Goal: Information Seeking & Learning: Learn about a topic

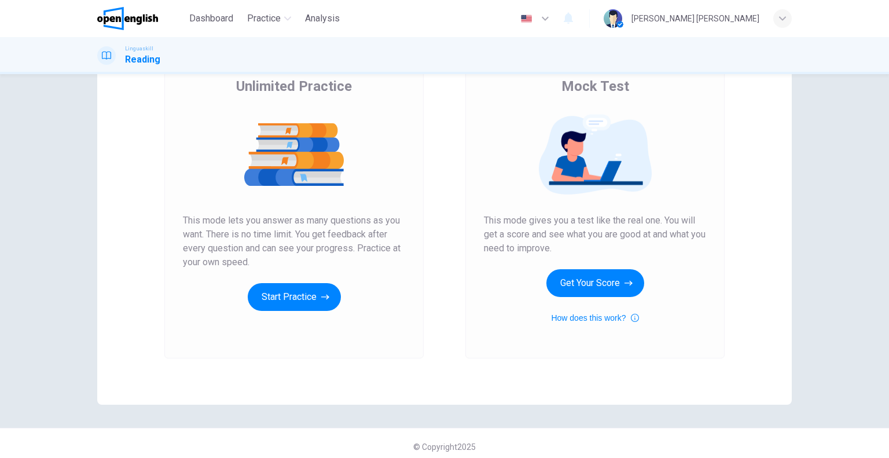
scroll to position [102, 0]
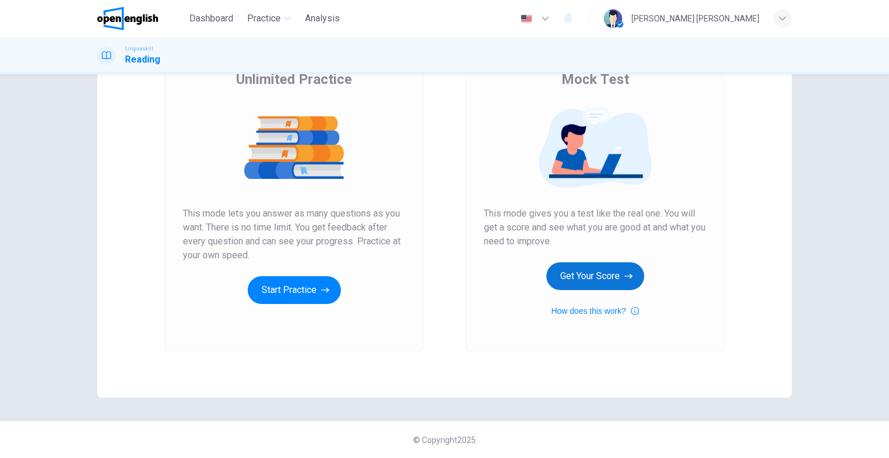
click at [608, 276] on button "Get Your Score" at bounding box center [595, 276] width 98 height 28
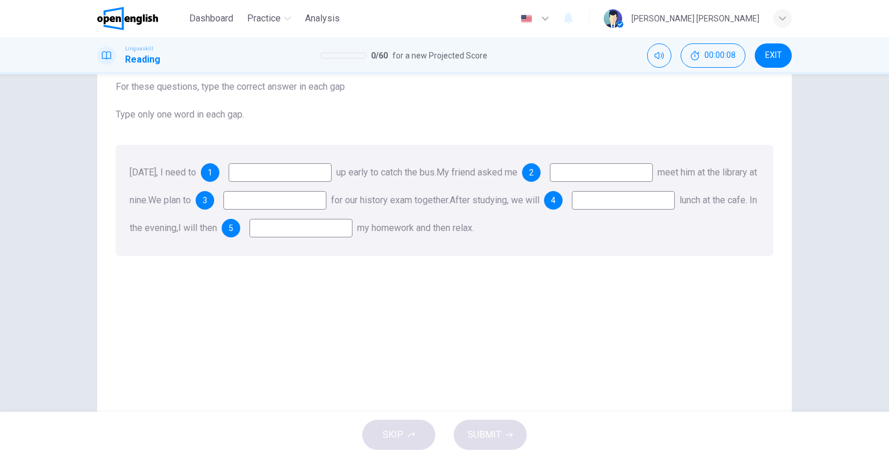
scroll to position [53, 0]
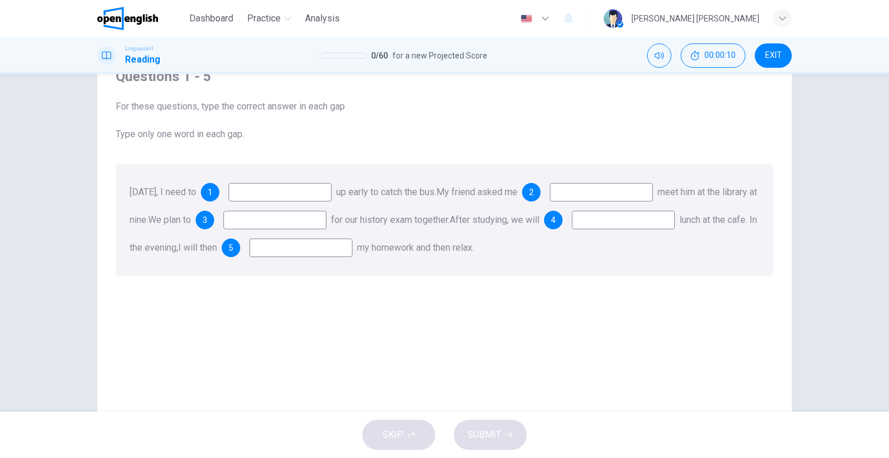
click at [287, 195] on input at bounding box center [280, 192] width 103 height 19
type input "***"
click at [597, 193] on input at bounding box center [601, 192] width 103 height 19
type input "****"
click at [327, 222] on input at bounding box center [274, 220] width 103 height 19
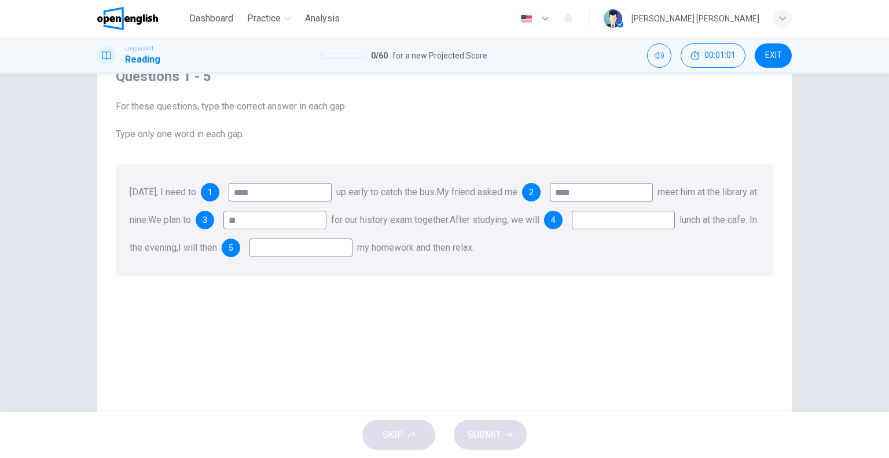
type input "*"
type input "*****"
click at [572, 229] on input at bounding box center [623, 220] width 103 height 19
type input "***"
click at [353, 252] on input at bounding box center [301, 248] width 103 height 19
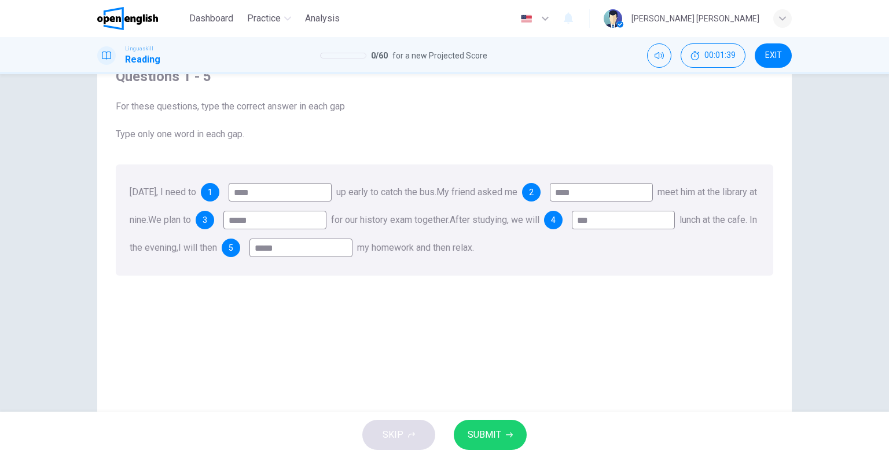
type input "*****"
click at [472, 428] on span "SUBMIT" at bounding box center [485, 435] width 34 height 16
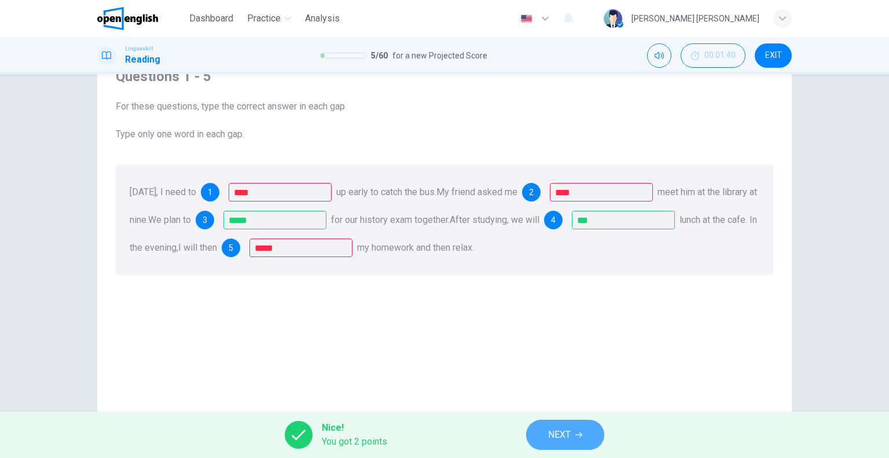
click at [562, 434] on span "NEXT" at bounding box center [559, 435] width 23 height 16
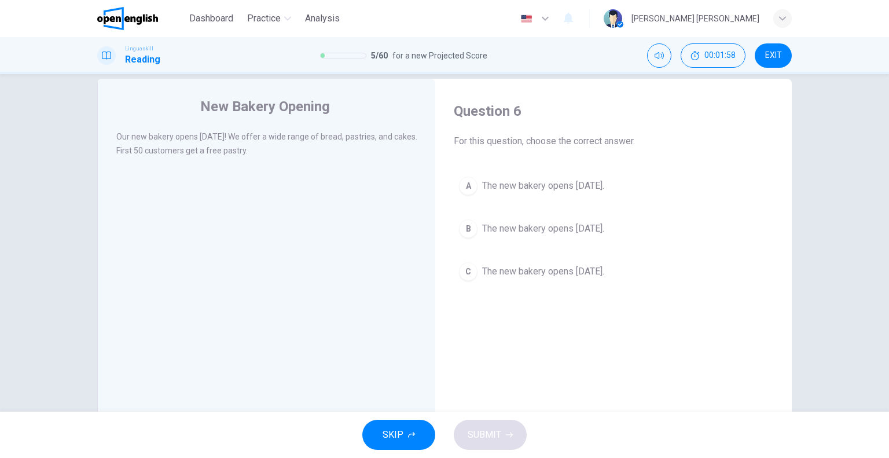
scroll to position [0, 0]
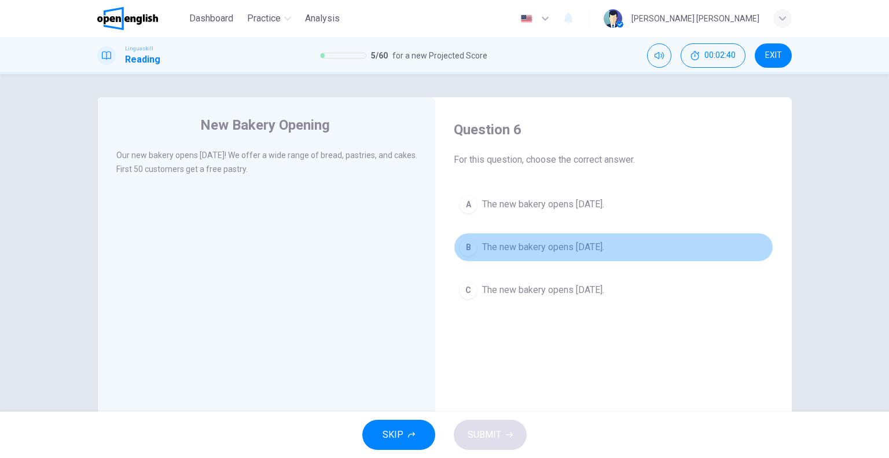
click at [532, 248] on span "The new bakery opens [DATE]." at bounding box center [543, 247] width 122 height 14
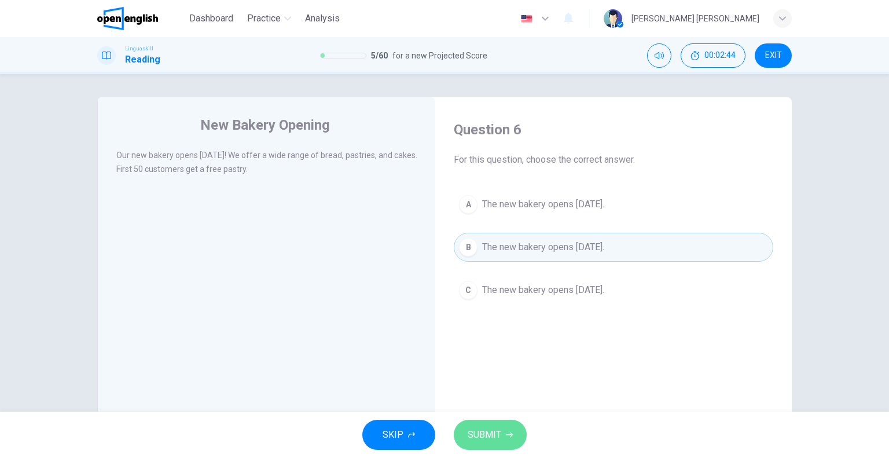
click at [490, 443] on button "SUBMIT" at bounding box center [490, 435] width 73 height 30
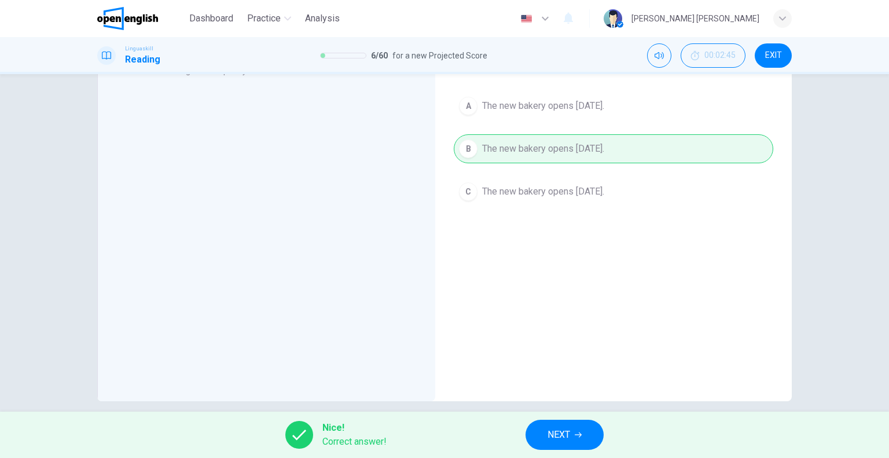
scroll to position [111, 0]
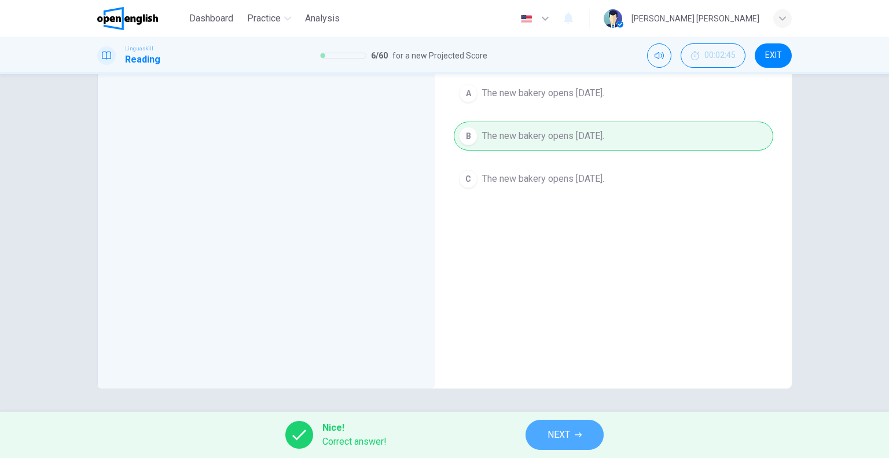
click at [560, 437] on span "NEXT" at bounding box center [559, 435] width 23 height 16
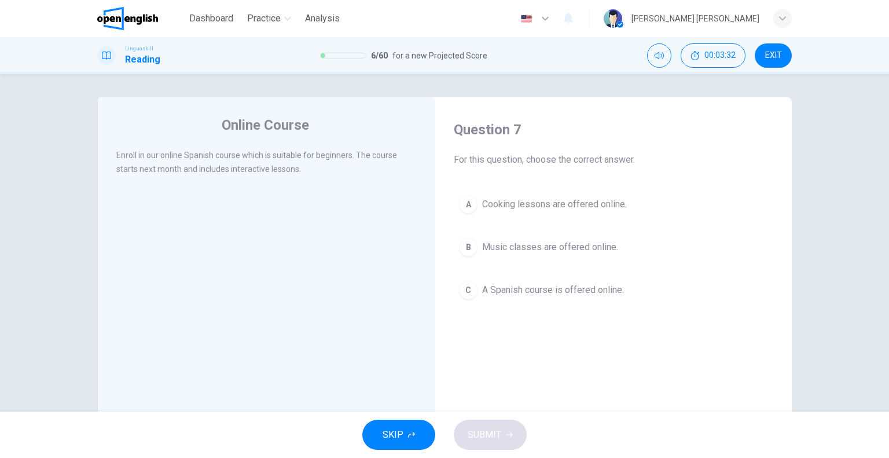
click at [563, 295] on span "A Spanish course is offered online." at bounding box center [553, 290] width 142 height 14
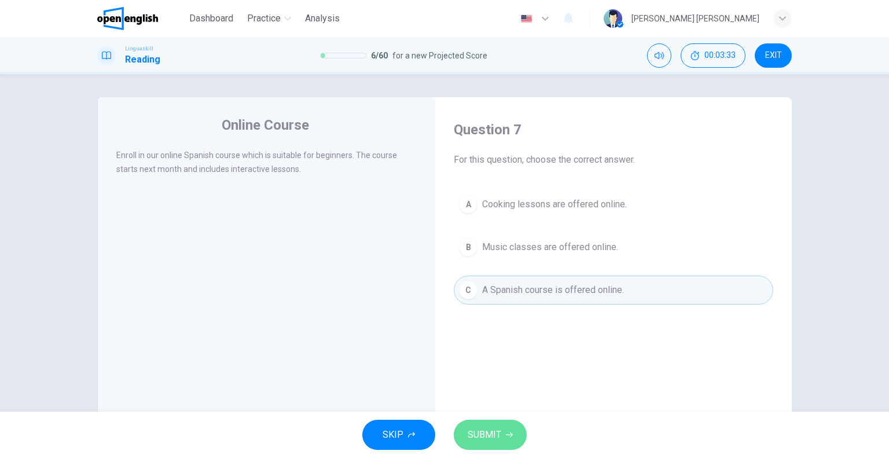
click at [483, 436] on span "SUBMIT" at bounding box center [485, 435] width 34 height 16
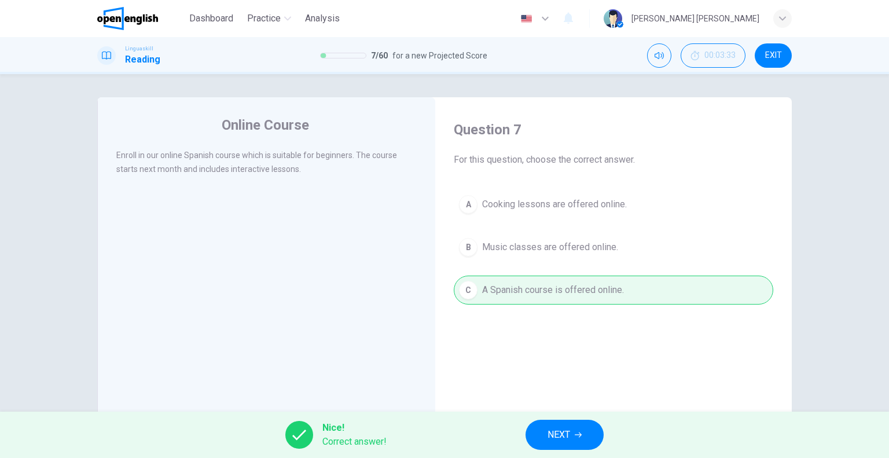
click at [563, 434] on span "NEXT" at bounding box center [559, 435] width 23 height 16
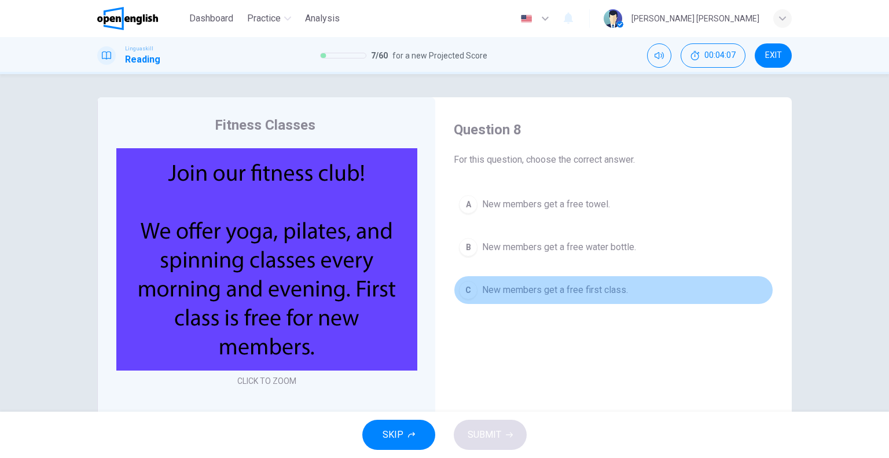
click at [552, 285] on span "New members get a free first class." at bounding box center [555, 290] width 146 height 14
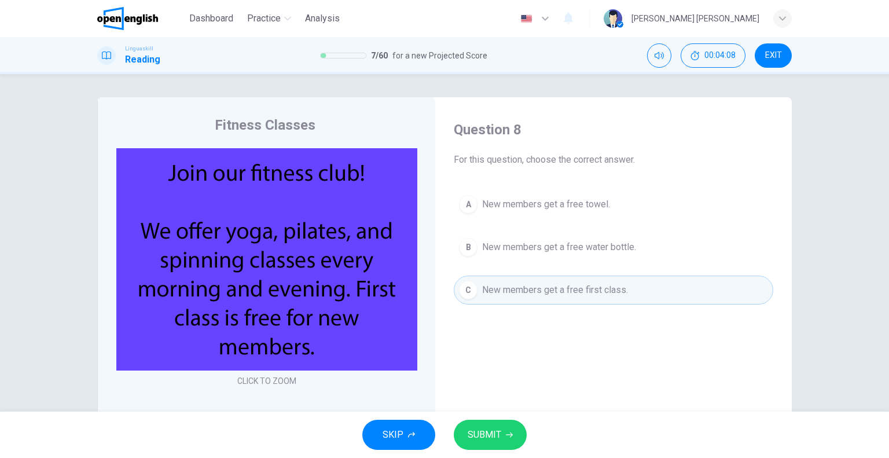
click at [496, 430] on span "SUBMIT" at bounding box center [485, 435] width 34 height 16
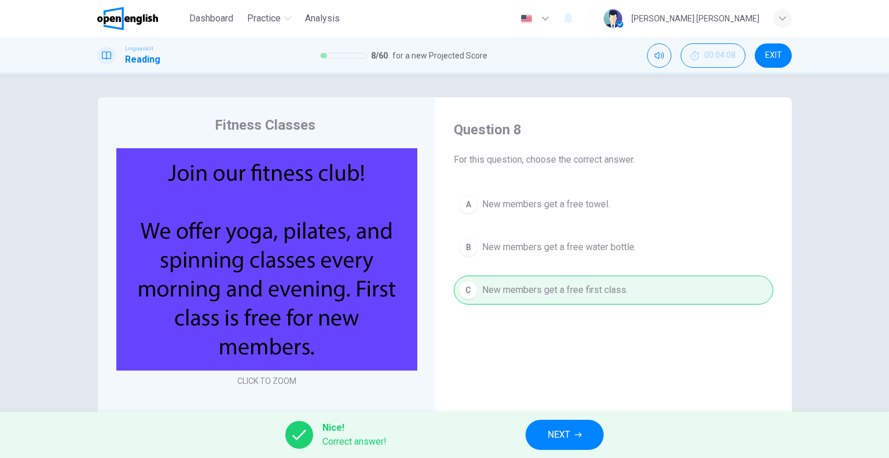
click at [564, 440] on span "NEXT" at bounding box center [559, 435] width 23 height 16
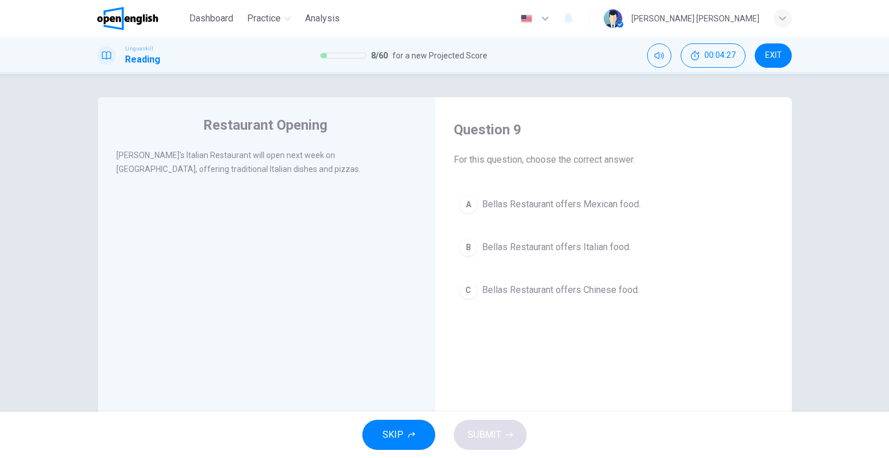
click at [590, 245] on span "Bellas Restaurant offers Italian food." at bounding box center [556, 247] width 149 height 14
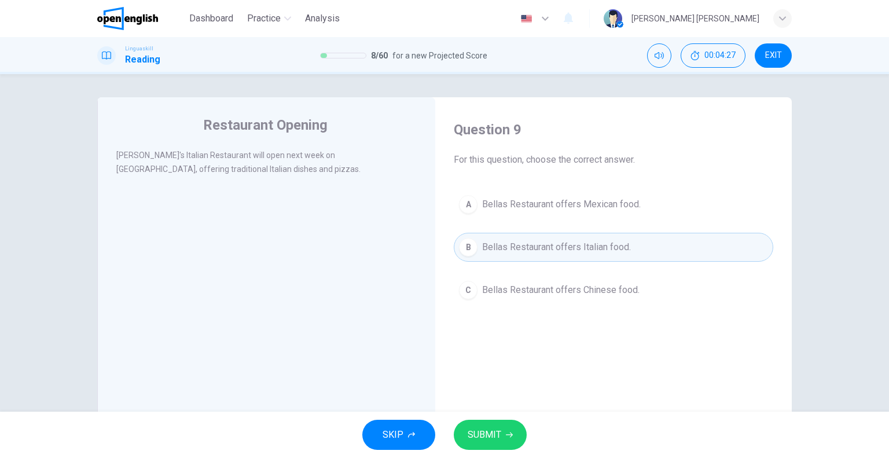
click at [480, 443] on button "SUBMIT" at bounding box center [490, 435] width 73 height 30
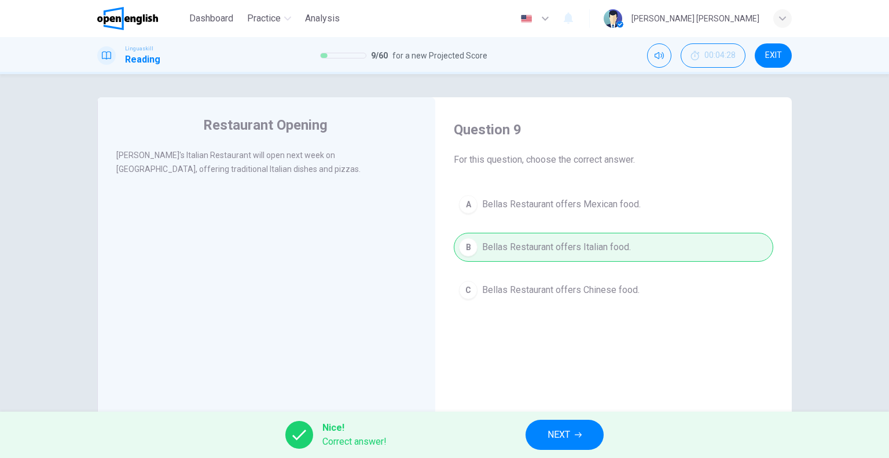
click at [581, 436] on icon "button" at bounding box center [578, 434] width 7 height 7
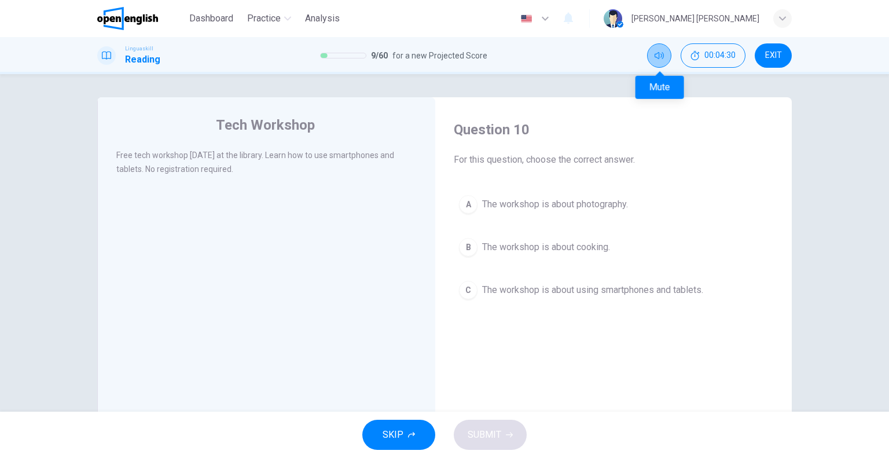
click at [658, 56] on icon "Mute" at bounding box center [659, 55] width 9 height 9
click at [662, 62] on button "Unmute" at bounding box center [659, 55] width 24 height 24
click at [295, 142] on div "Tech Workshop Free tech workshop [DATE] at the library. Learn how to use smartp…" at bounding box center [266, 298] width 338 height 402
drag, startPoint x: 240, startPoint y: 177, endPoint x: 228, endPoint y: 178, distance: 12.2
click at [228, 178] on div "Free tech workshop [DATE] at the library. Learn how to use smartphones and tabl…" at bounding box center [274, 169] width 316 height 42
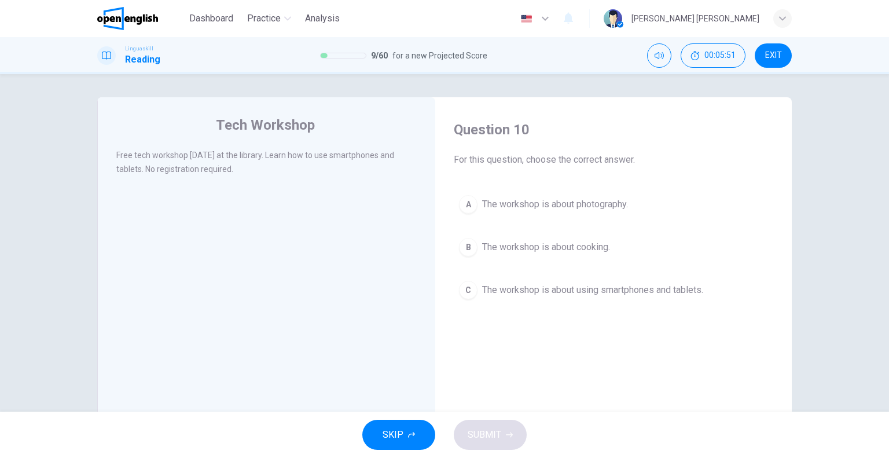
click at [547, 289] on span "The workshop is about using smartphones and tablets." at bounding box center [592, 290] width 221 height 14
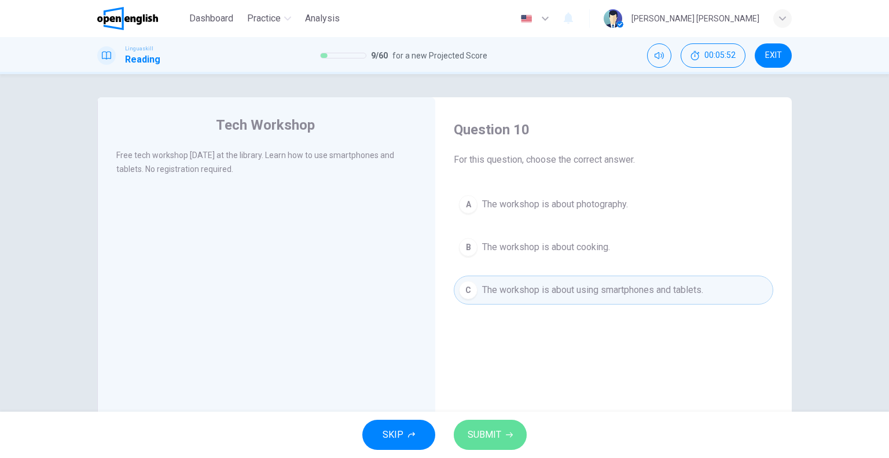
click at [497, 435] on span "SUBMIT" at bounding box center [485, 435] width 34 height 16
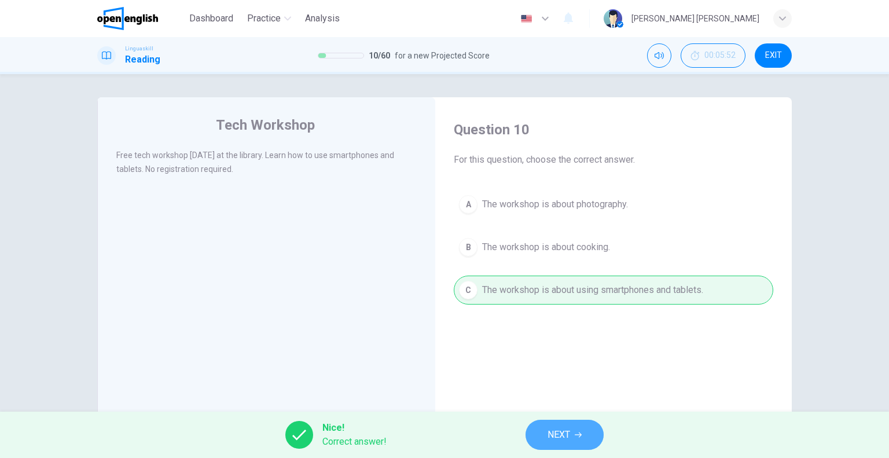
click at [562, 435] on span "NEXT" at bounding box center [559, 435] width 23 height 16
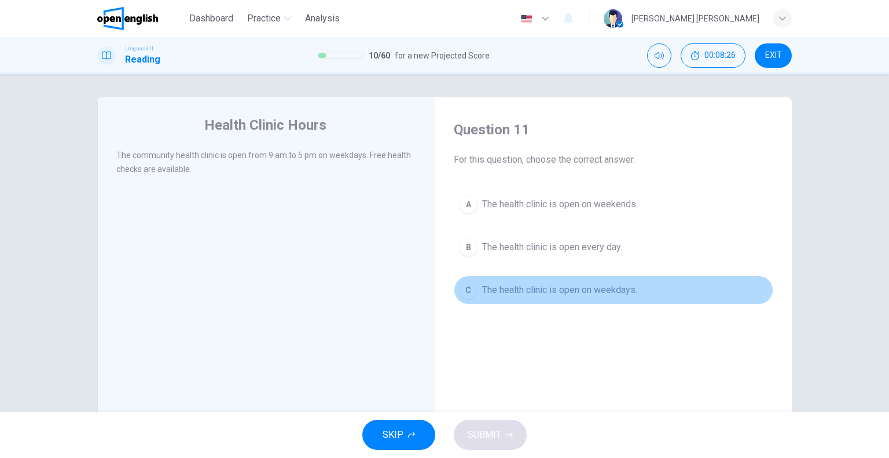
click at [591, 286] on span "The health clinic is open on weekdays." at bounding box center [559, 290] width 155 height 14
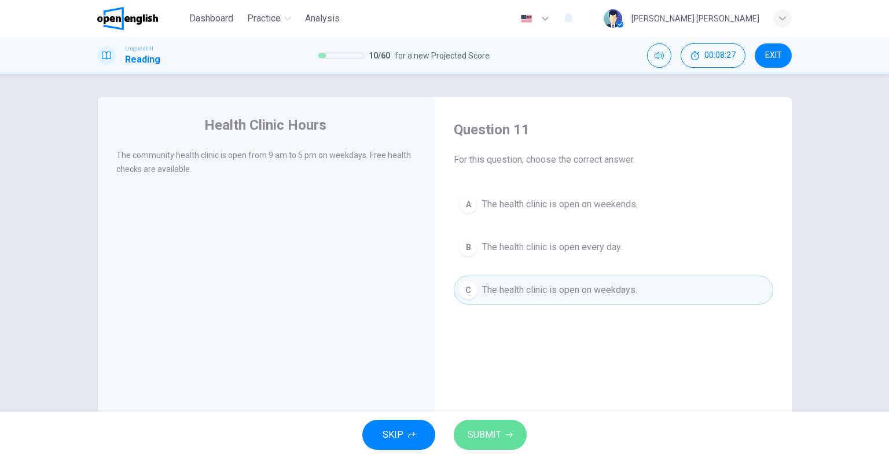
click at [492, 430] on span "SUBMIT" at bounding box center [485, 435] width 34 height 16
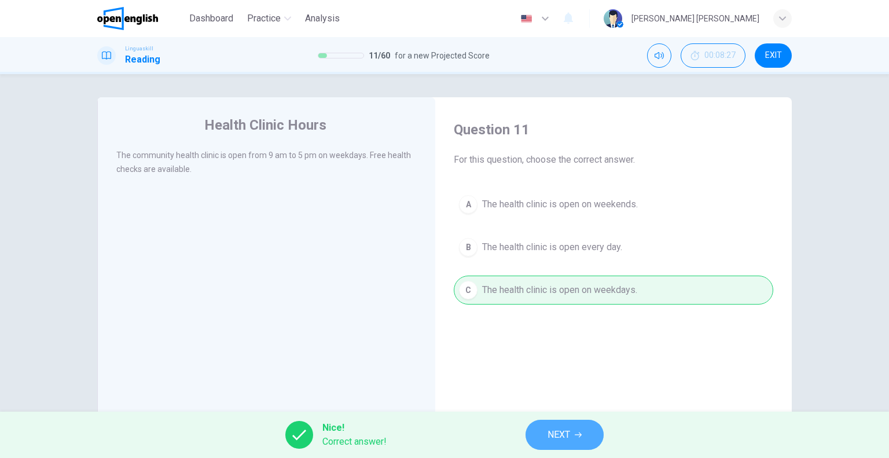
click at [556, 434] on span "NEXT" at bounding box center [559, 435] width 23 height 16
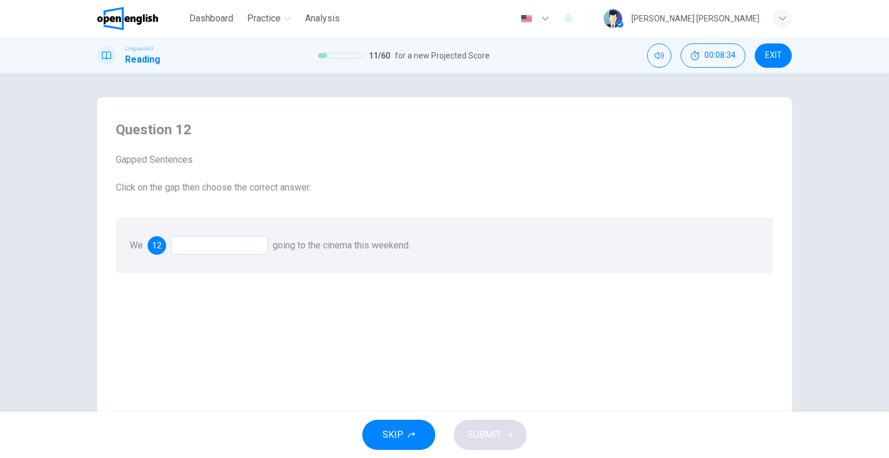
click at [157, 242] on span "12" at bounding box center [156, 245] width 9 height 8
click at [186, 247] on div at bounding box center [219, 245] width 97 height 19
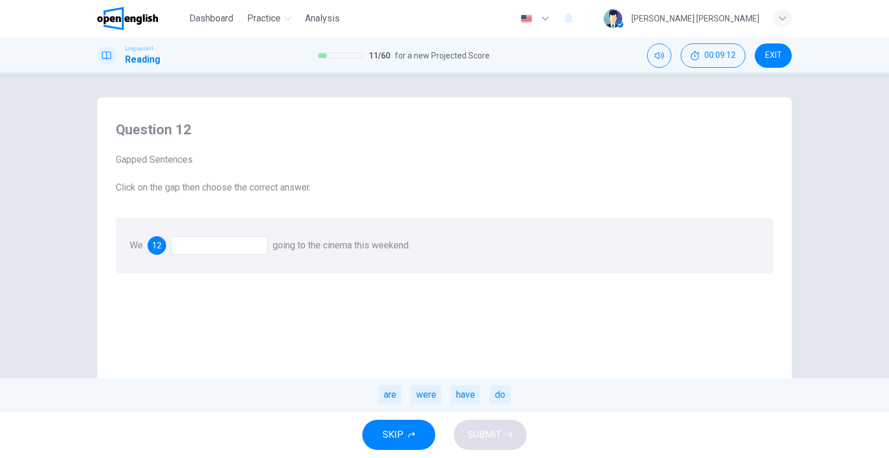
click at [391, 398] on div "are" at bounding box center [390, 395] width 23 height 20
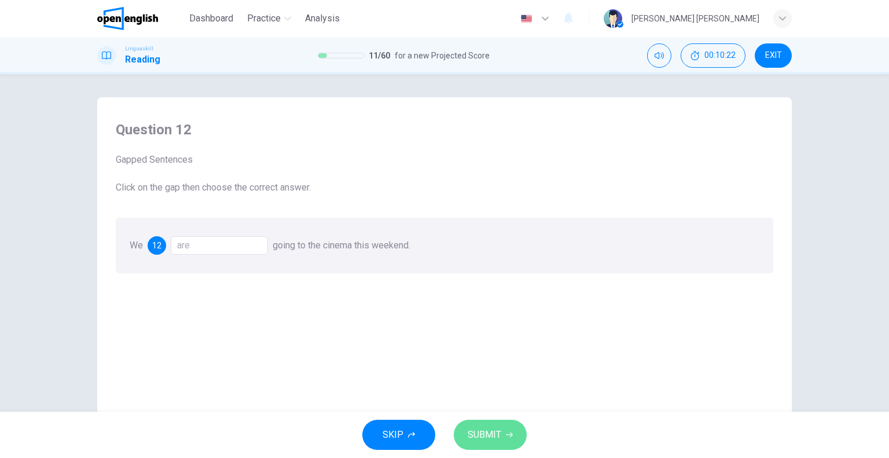
click at [480, 442] on span "SUBMIT" at bounding box center [485, 435] width 34 height 16
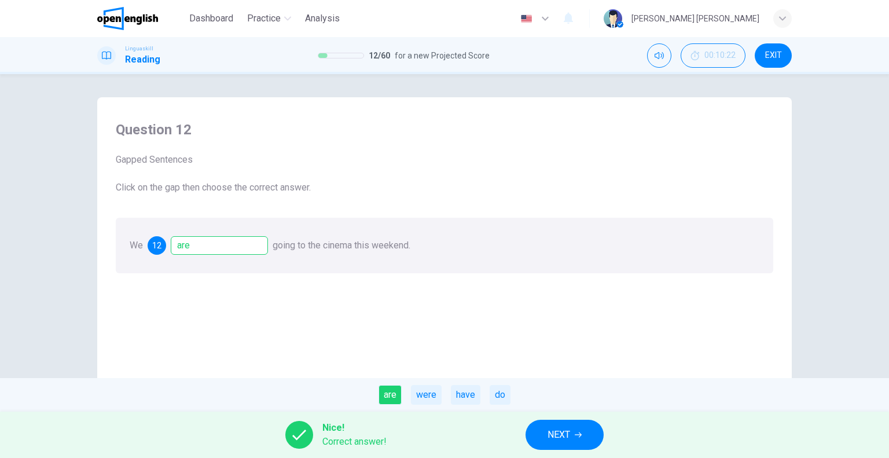
click at [556, 433] on span "NEXT" at bounding box center [559, 435] width 23 height 16
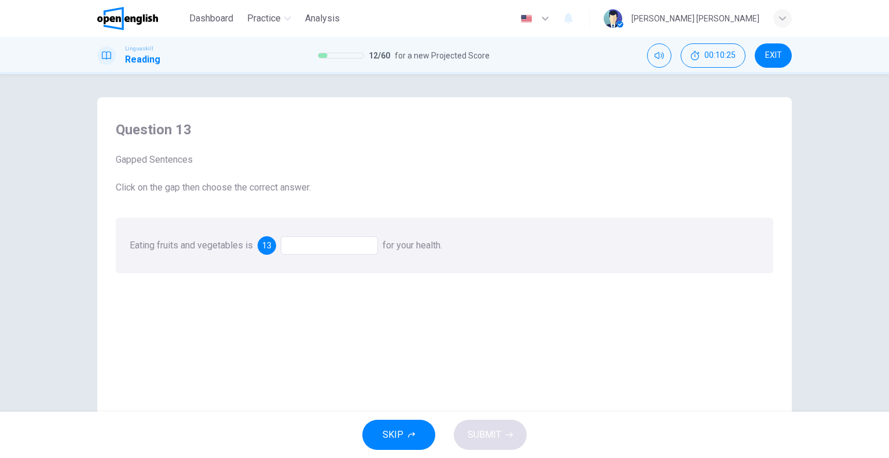
click at [261, 247] on div "13" at bounding box center [267, 245] width 19 height 19
click at [287, 243] on div at bounding box center [329, 245] width 97 height 19
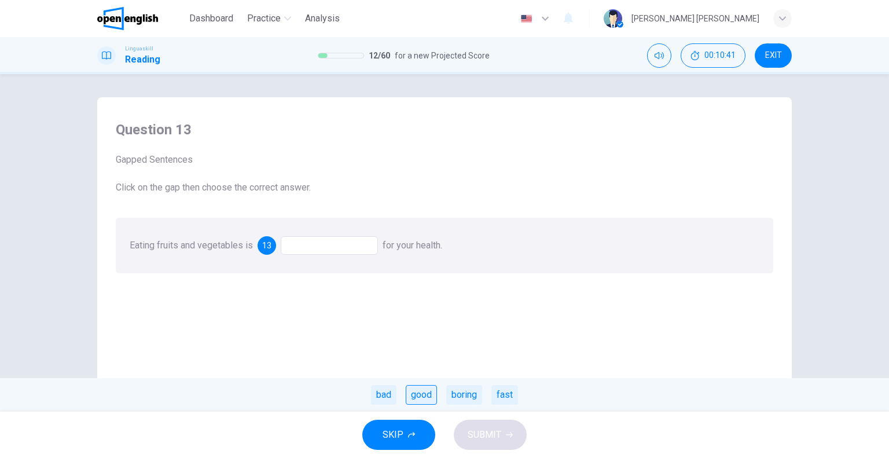
click at [430, 399] on div "good" at bounding box center [421, 395] width 31 height 20
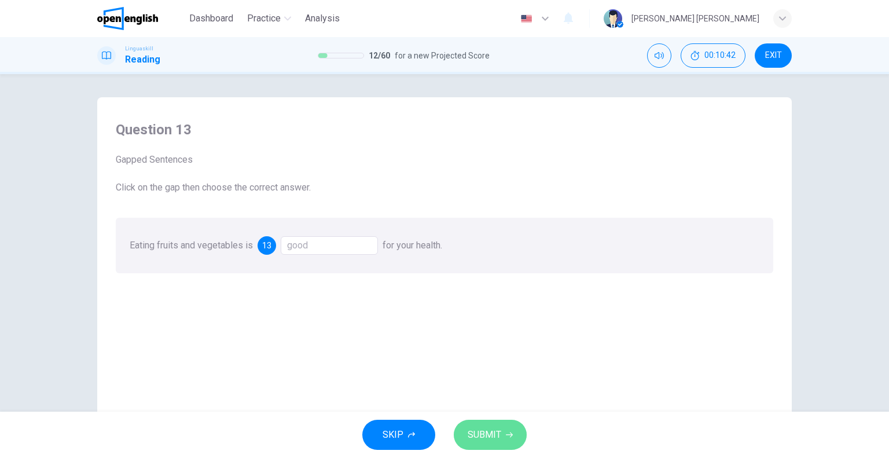
click at [496, 439] on span "SUBMIT" at bounding box center [485, 435] width 34 height 16
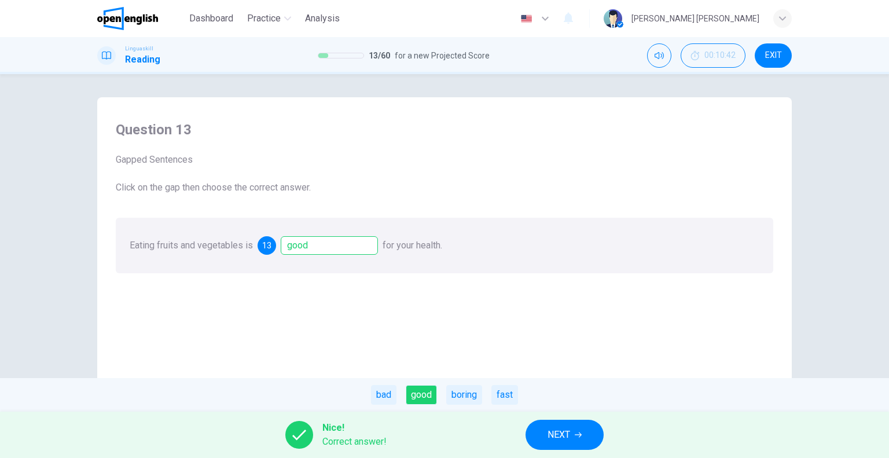
click at [579, 438] on icon "button" at bounding box center [578, 434] width 7 height 7
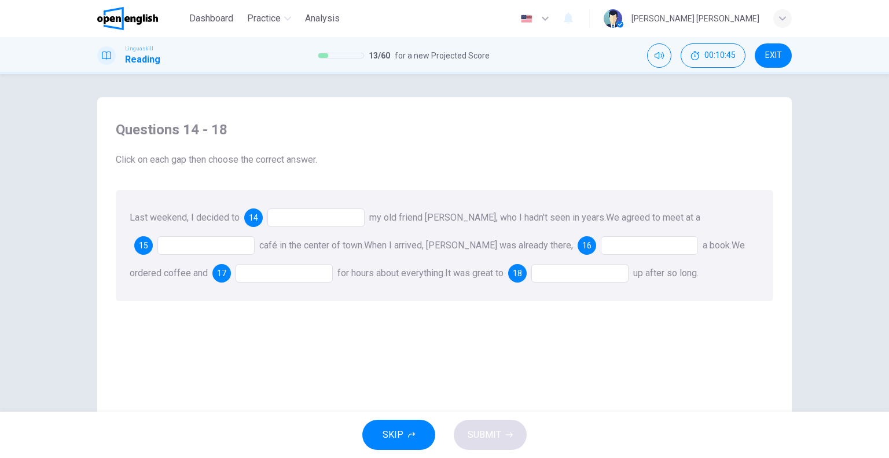
click at [251, 216] on span "14" at bounding box center [253, 218] width 9 height 8
click at [601, 247] on div at bounding box center [649, 245] width 97 height 19
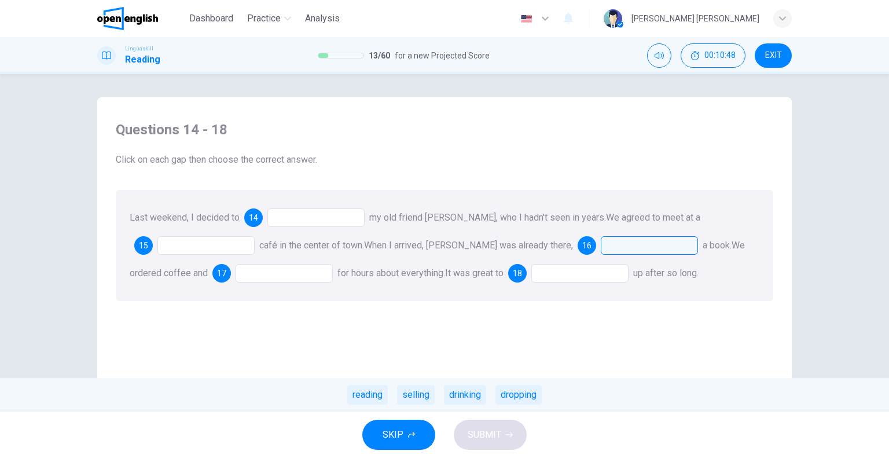
click at [303, 219] on div at bounding box center [315, 217] width 97 height 19
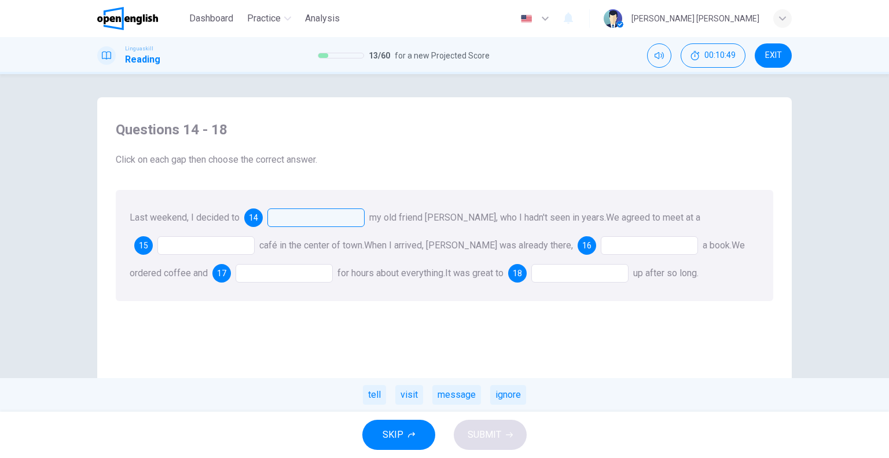
click at [218, 243] on div at bounding box center [205, 245] width 97 height 19
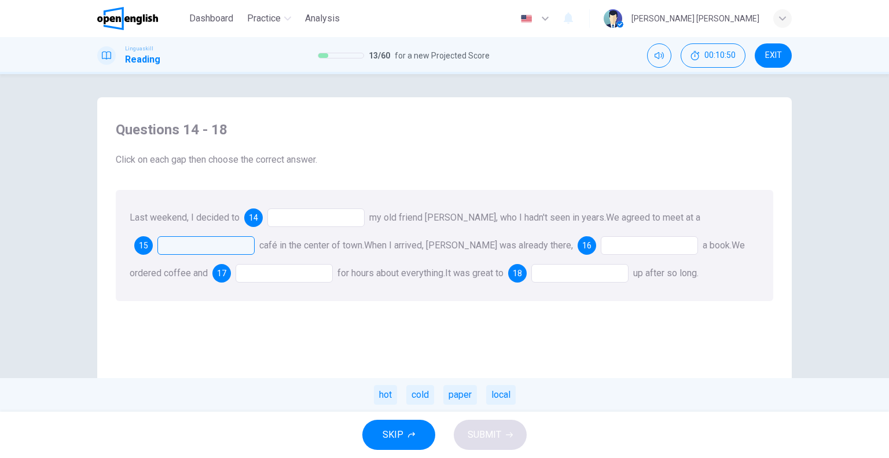
click at [255, 272] on div at bounding box center [284, 273] width 97 height 19
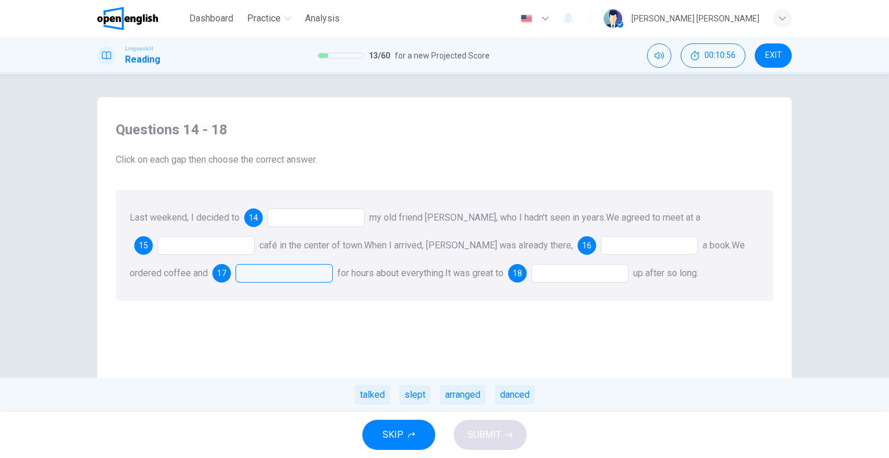
click at [323, 225] on div at bounding box center [315, 217] width 97 height 19
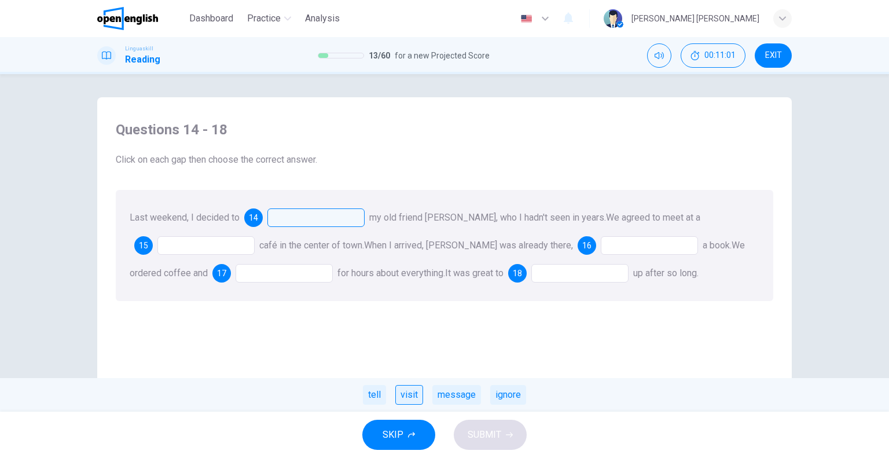
click at [403, 395] on div "visit" at bounding box center [409, 395] width 28 height 20
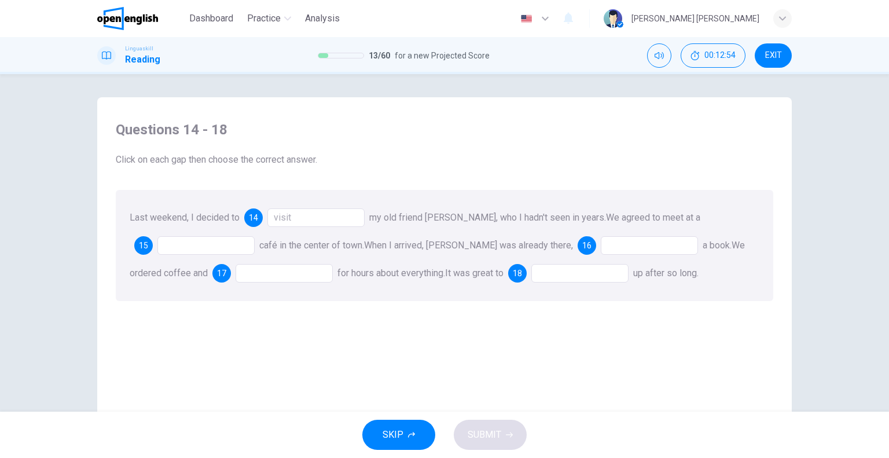
click at [138, 251] on div "15" at bounding box center [143, 245] width 19 height 19
click at [164, 252] on div at bounding box center [205, 245] width 97 height 19
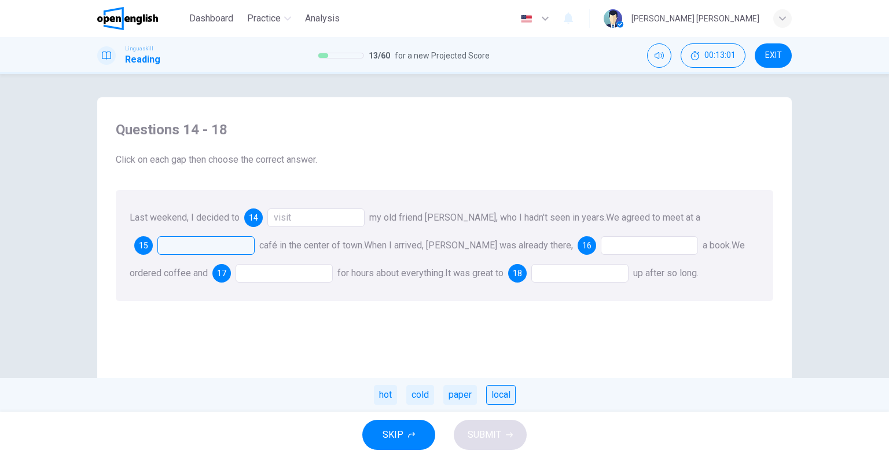
click at [507, 398] on div "local" at bounding box center [501, 395] width 30 height 20
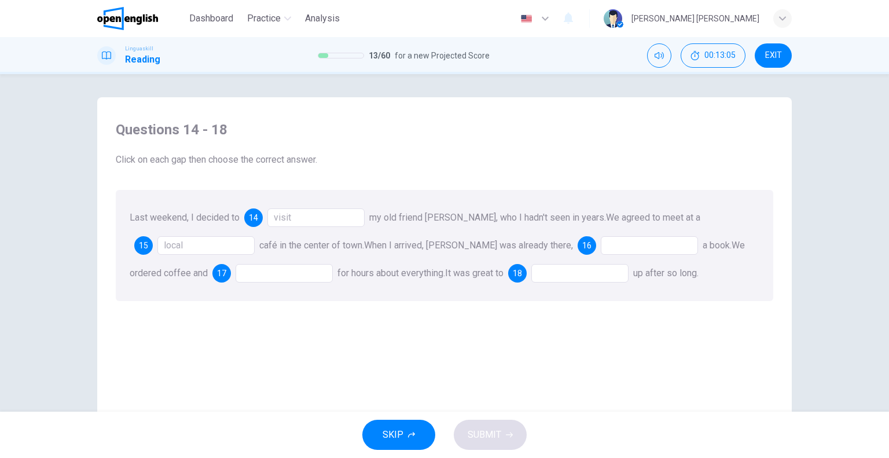
click at [601, 243] on div at bounding box center [649, 245] width 97 height 19
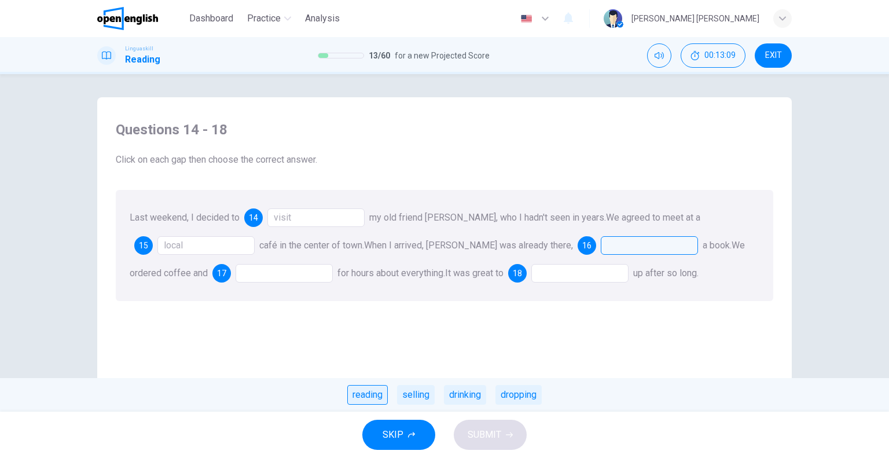
click at [371, 388] on div "reading" at bounding box center [367, 395] width 41 height 20
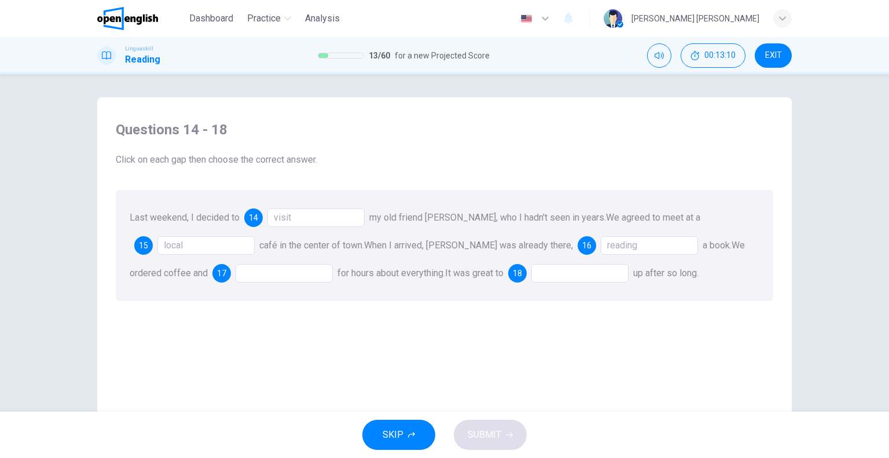
click at [236, 273] on div at bounding box center [284, 273] width 97 height 19
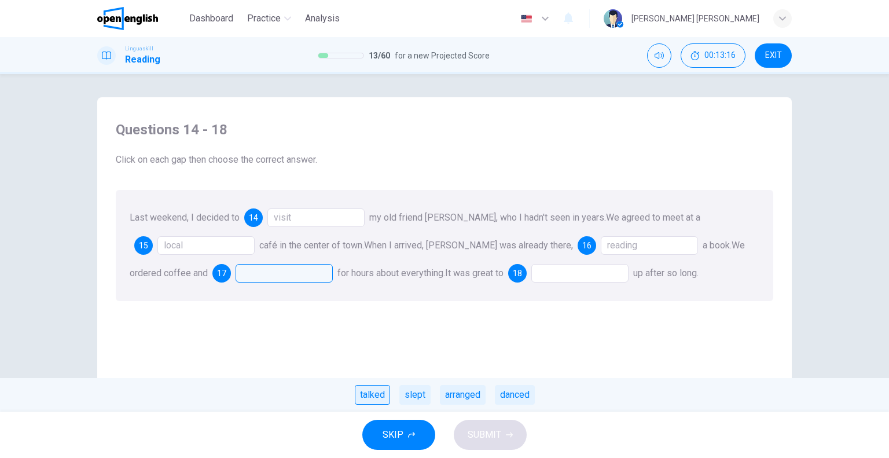
click at [369, 399] on div "talked" at bounding box center [372, 395] width 35 height 20
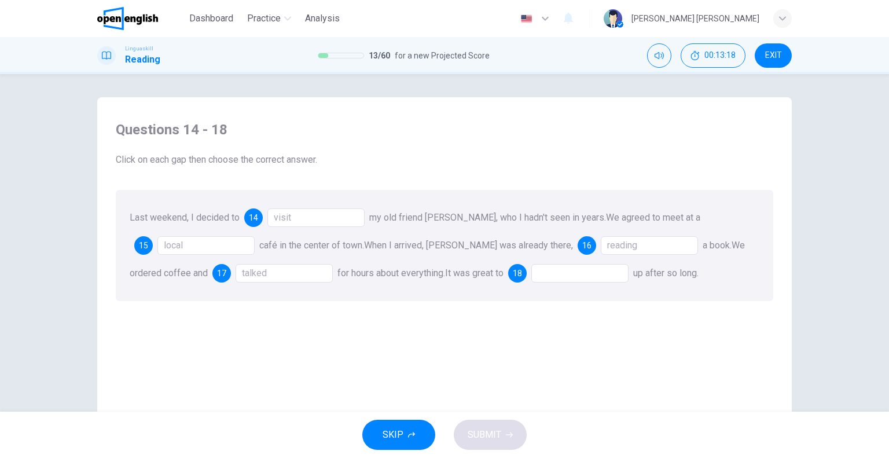
click at [531, 278] on div at bounding box center [579, 273] width 97 height 19
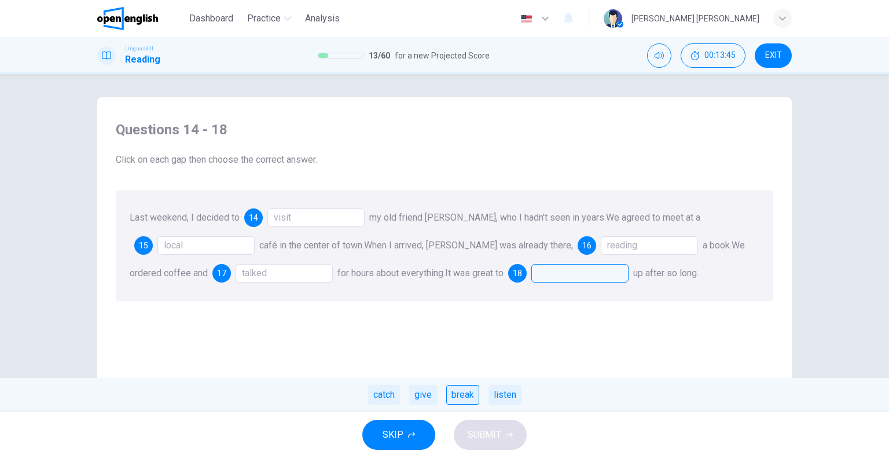
click at [461, 392] on div "break" at bounding box center [462, 395] width 33 height 20
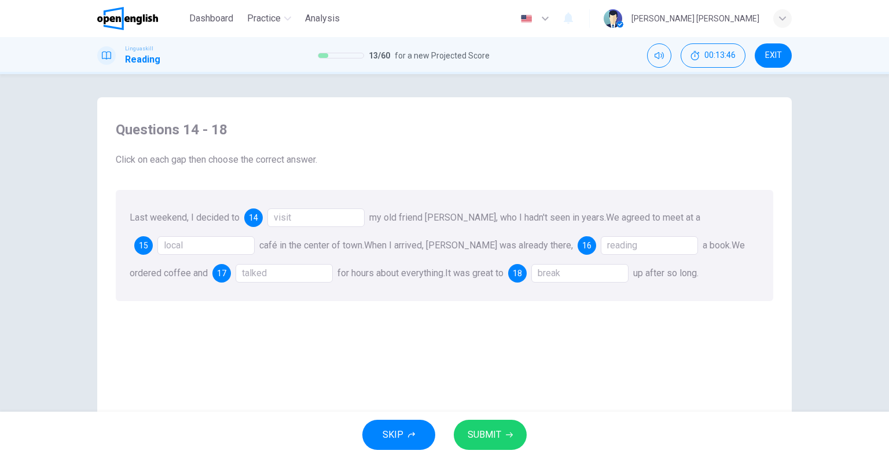
click at [480, 429] on span "SUBMIT" at bounding box center [485, 435] width 34 height 16
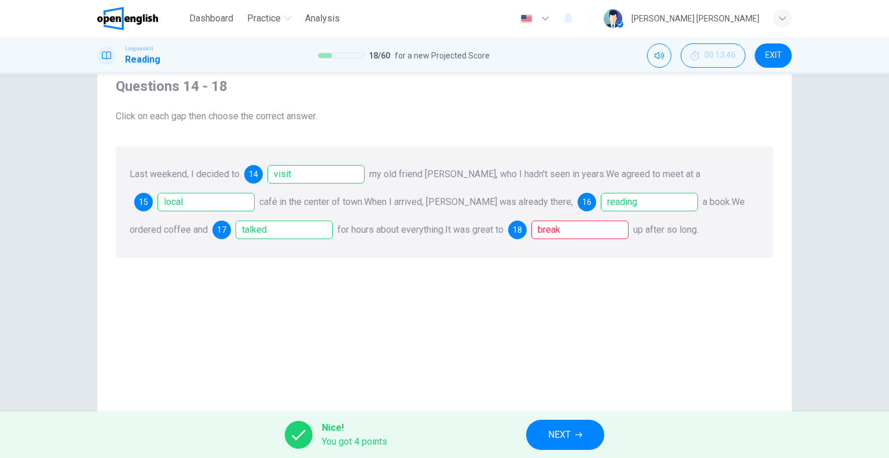
scroll to position [111, 0]
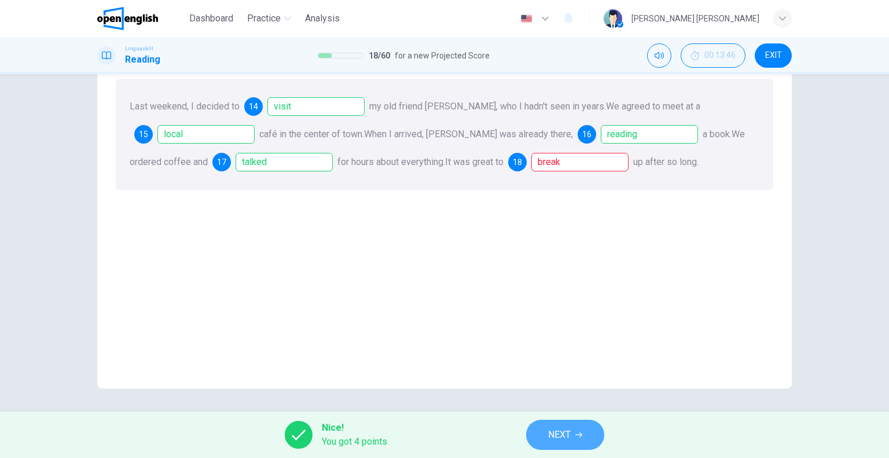
click at [567, 425] on button "NEXT" at bounding box center [565, 435] width 78 height 30
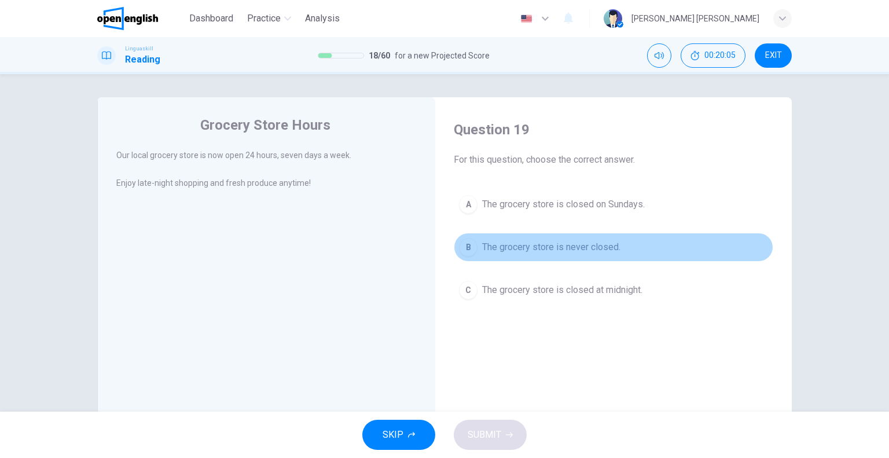
click at [595, 250] on span "The grocery store is never closed." at bounding box center [551, 247] width 138 height 14
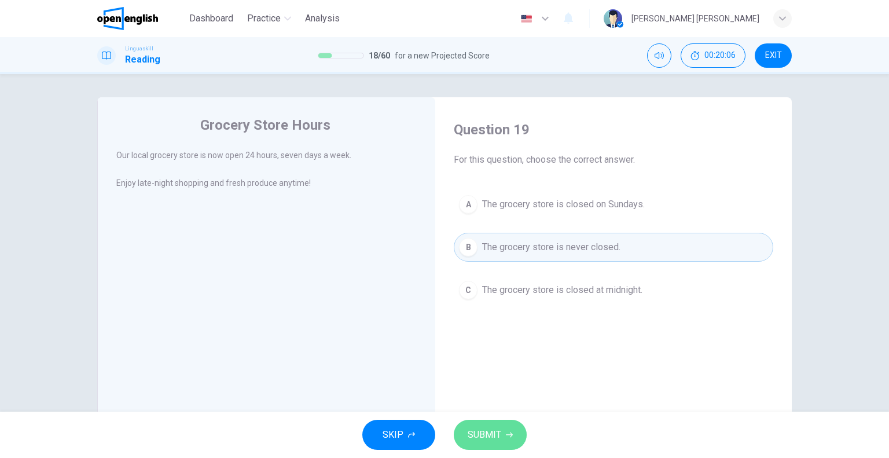
click at [502, 436] on button "SUBMIT" at bounding box center [490, 435] width 73 height 30
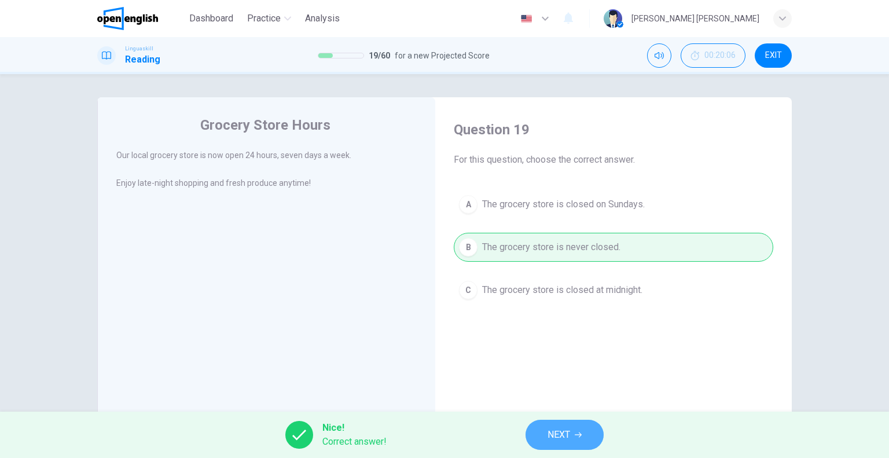
click at [576, 438] on icon "button" at bounding box center [578, 434] width 7 height 7
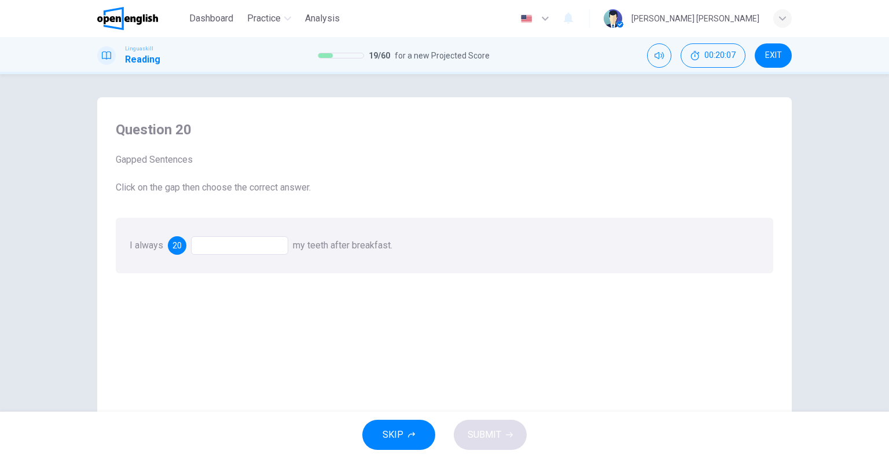
click at [202, 239] on div at bounding box center [239, 245] width 97 height 19
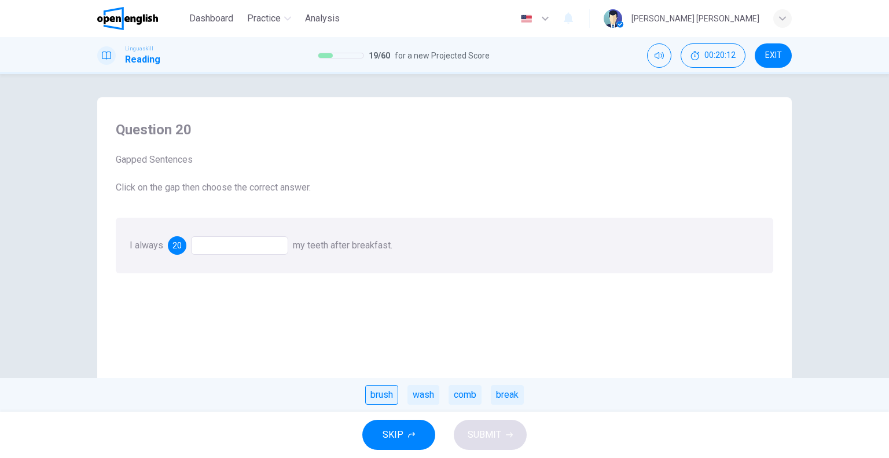
click at [381, 398] on div "brush" at bounding box center [381, 395] width 33 height 20
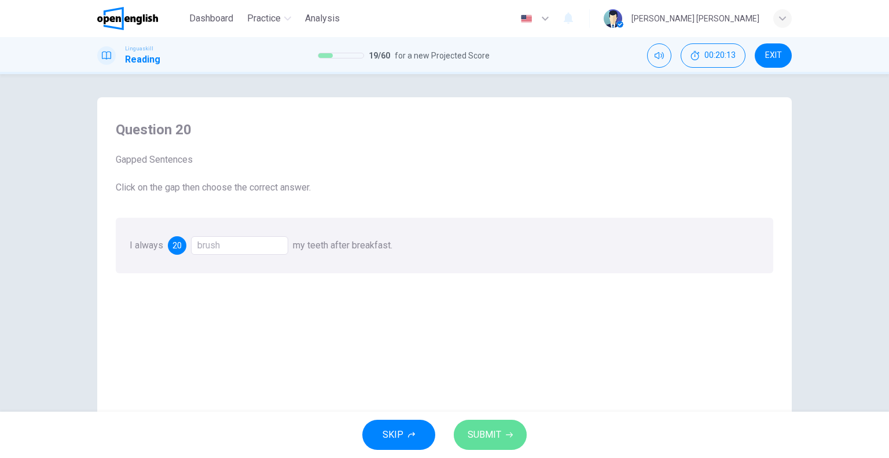
click at [479, 431] on span "SUBMIT" at bounding box center [485, 435] width 34 height 16
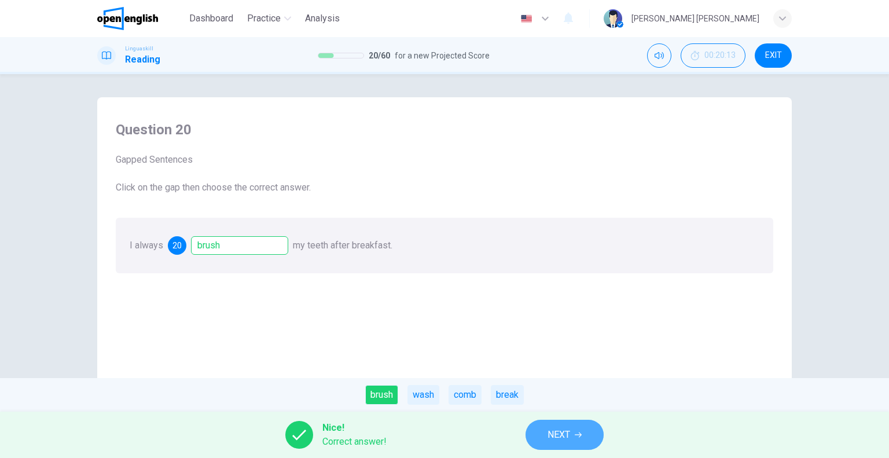
click at [584, 443] on button "NEXT" at bounding box center [565, 435] width 78 height 30
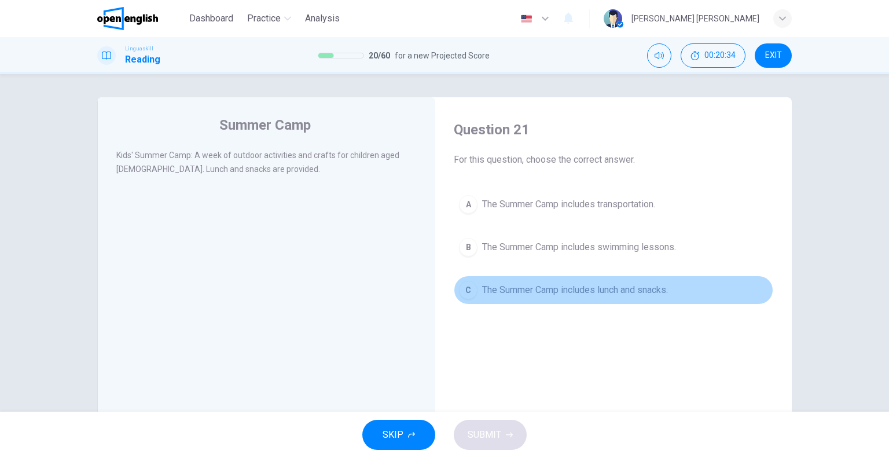
click at [612, 291] on span "The Summer Camp includes lunch and snacks." at bounding box center [575, 290] width 186 height 14
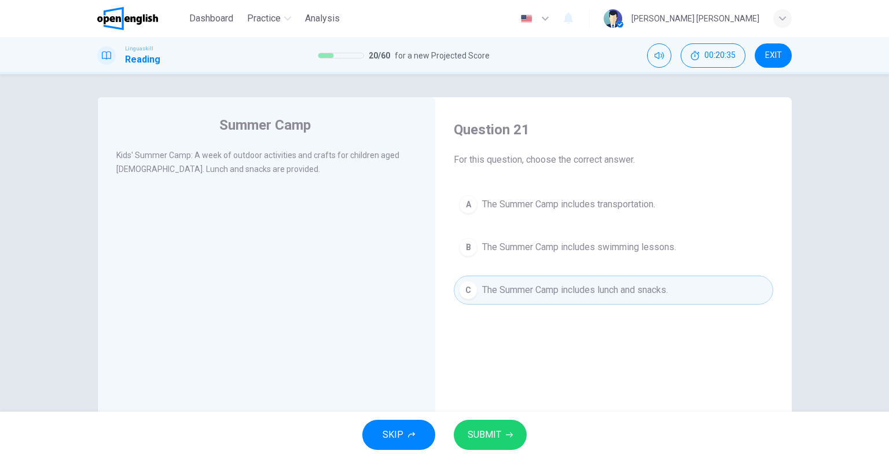
click at [517, 432] on button "SUBMIT" at bounding box center [490, 435] width 73 height 30
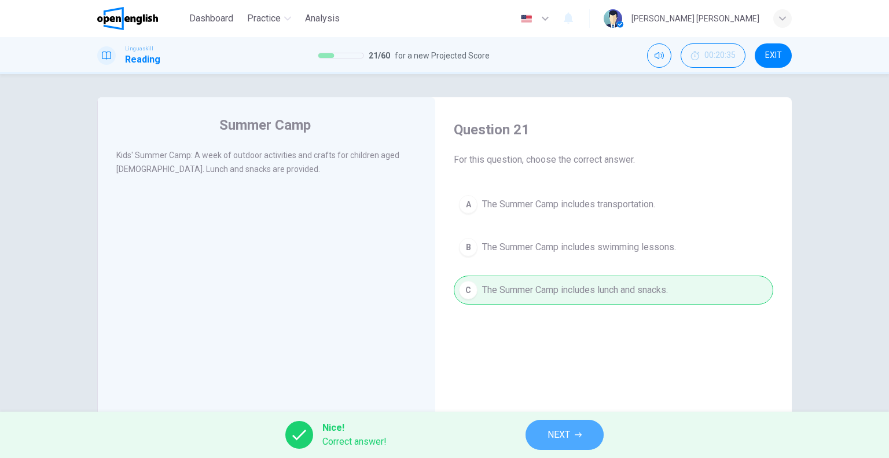
click at [560, 430] on span "NEXT" at bounding box center [559, 435] width 23 height 16
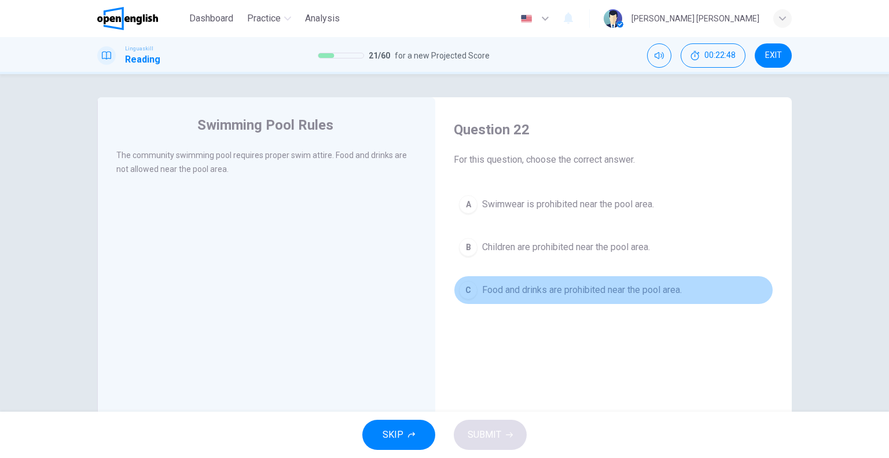
click at [594, 291] on span "Food and drinks are prohibited near the pool area." at bounding box center [582, 290] width 200 height 14
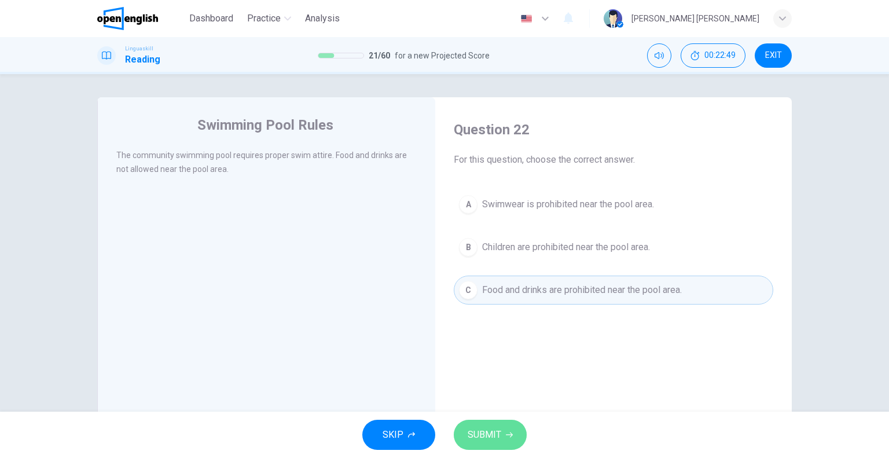
click at [483, 446] on button "SUBMIT" at bounding box center [490, 435] width 73 height 30
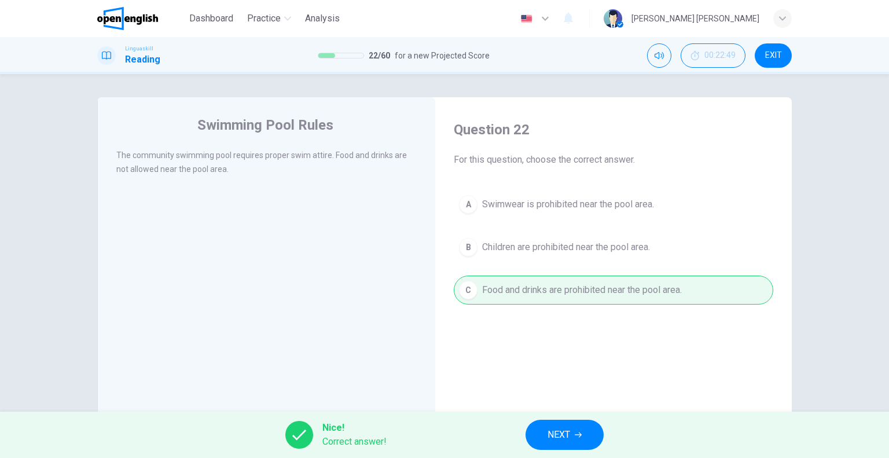
click at [595, 435] on button "NEXT" at bounding box center [565, 435] width 78 height 30
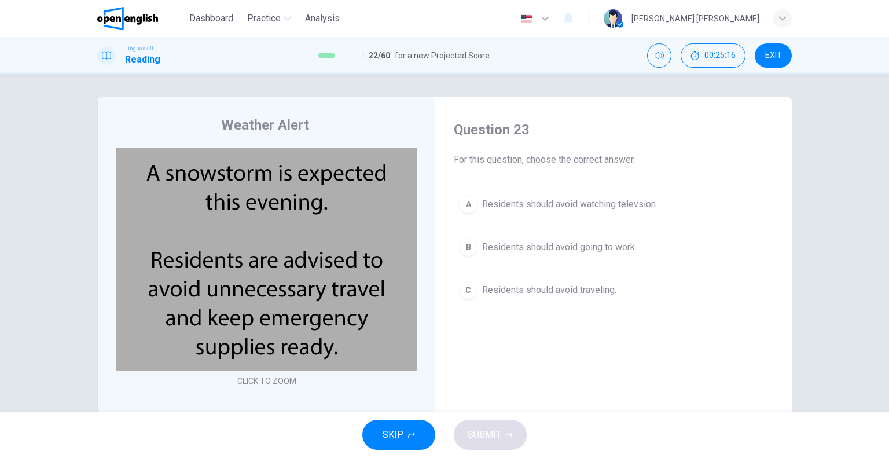
drag, startPoint x: 536, startPoint y: 288, endPoint x: 521, endPoint y: 314, distance: 30.1
click at [536, 289] on span "Residents should avoid traveling." at bounding box center [549, 290] width 134 height 14
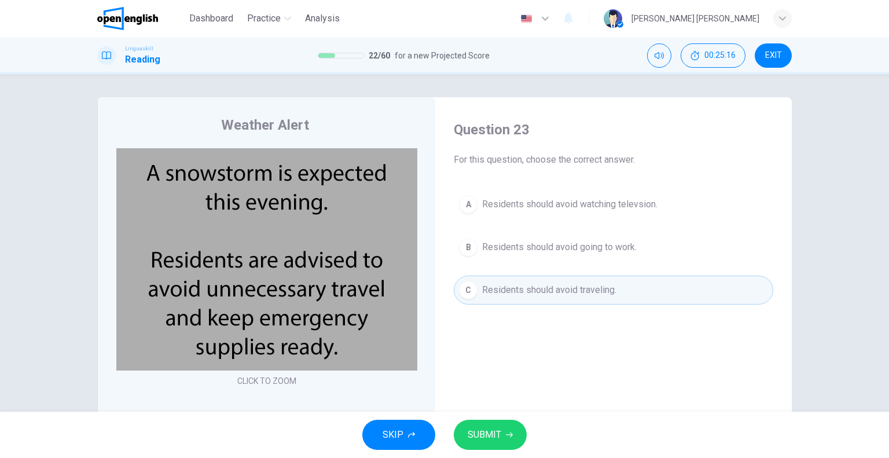
click at [474, 442] on span "SUBMIT" at bounding box center [485, 435] width 34 height 16
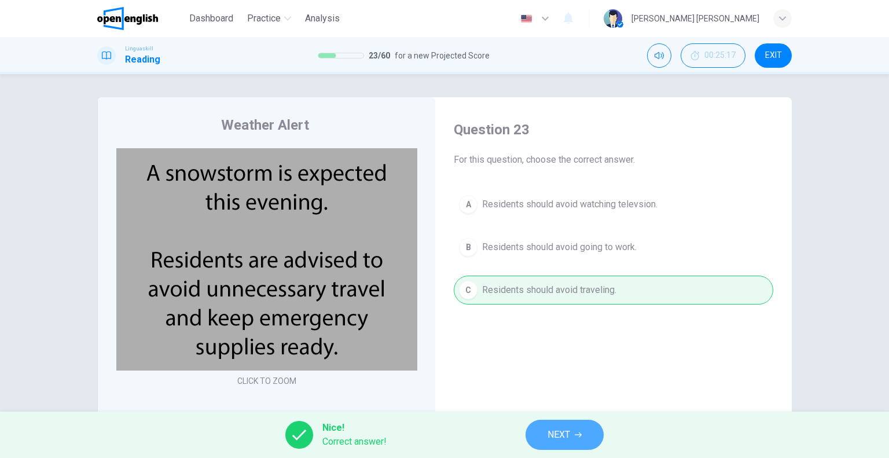
click at [570, 429] on span "NEXT" at bounding box center [559, 435] width 23 height 16
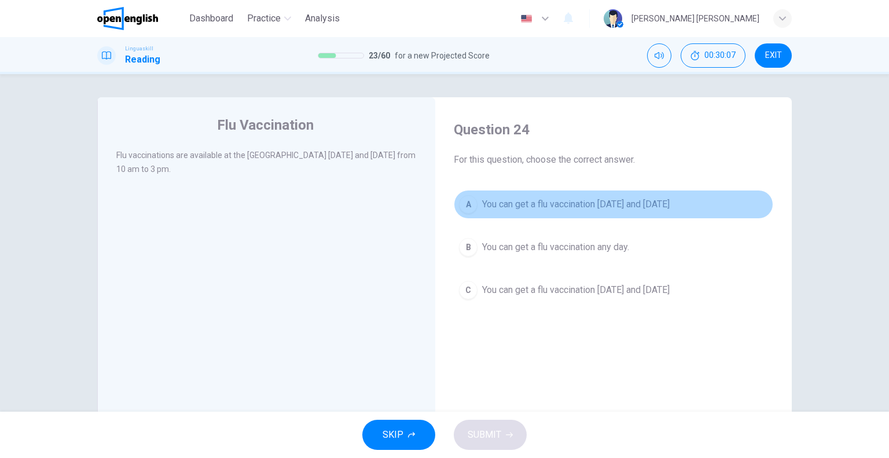
drag, startPoint x: 543, startPoint y: 199, endPoint x: 535, endPoint y: 206, distance: 11.1
click at [543, 198] on span "You can get a flu vaccination [DATE] and [DATE]" at bounding box center [576, 204] width 188 height 14
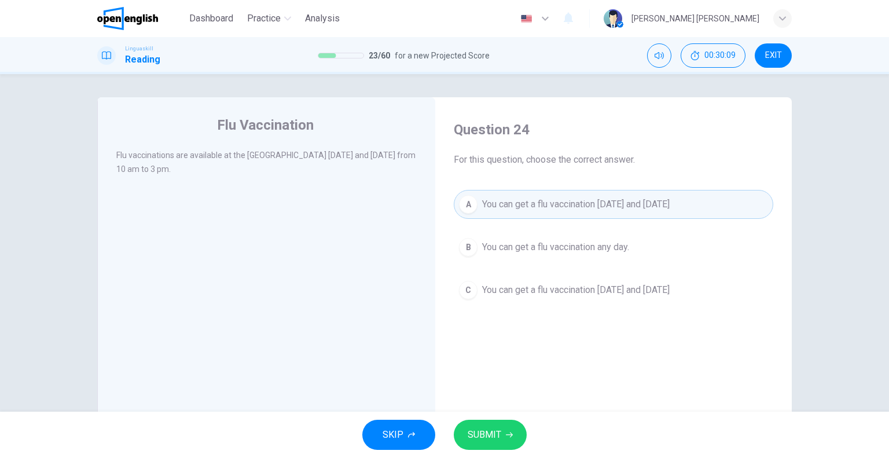
click at [487, 435] on span "SUBMIT" at bounding box center [485, 435] width 34 height 16
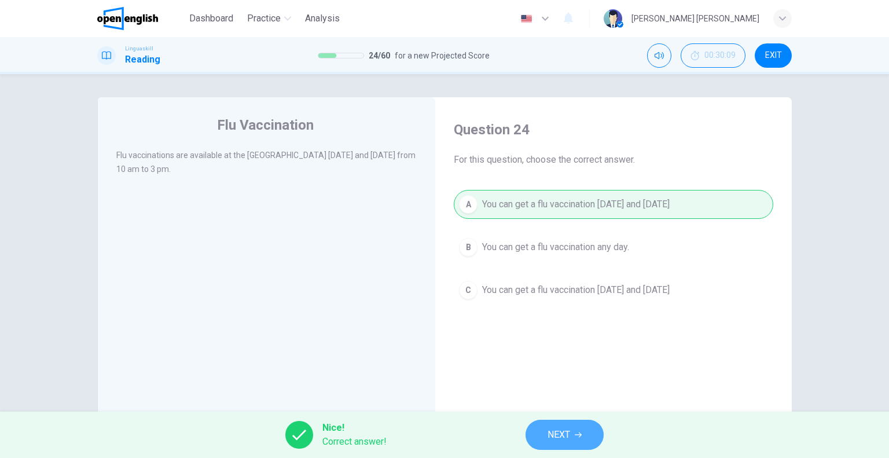
click at [545, 430] on button "NEXT" at bounding box center [565, 435] width 78 height 30
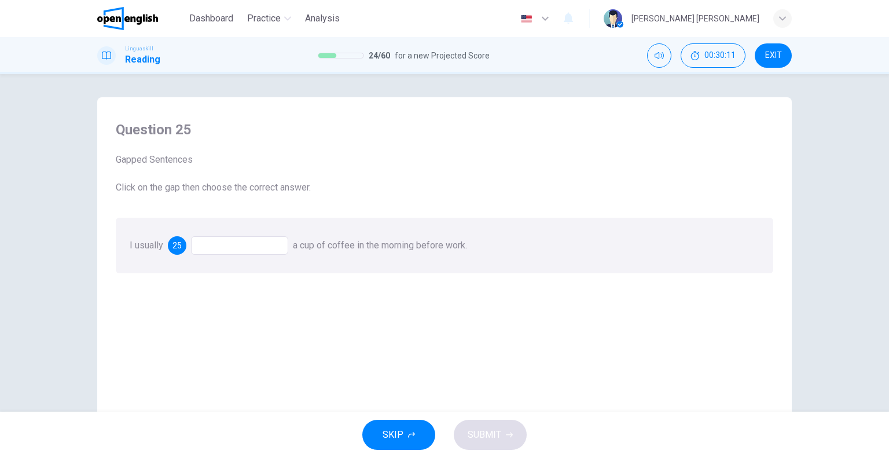
click at [232, 243] on div at bounding box center [239, 245] width 97 height 19
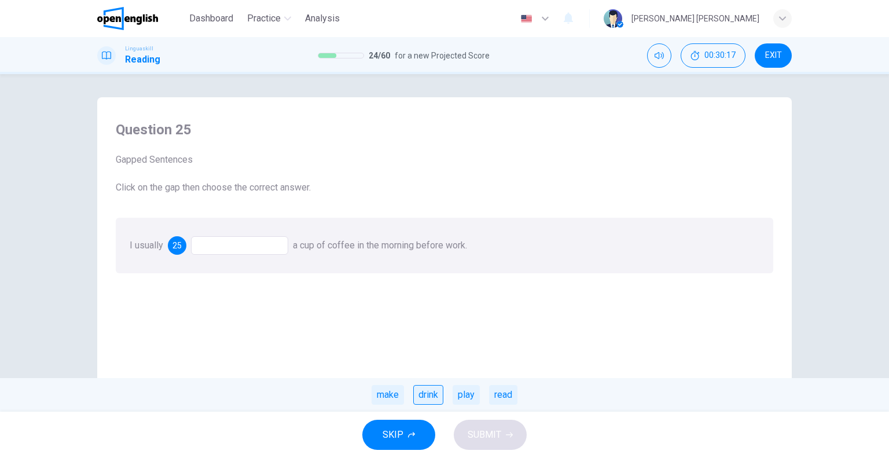
click at [430, 403] on div "drink" at bounding box center [428, 395] width 30 height 20
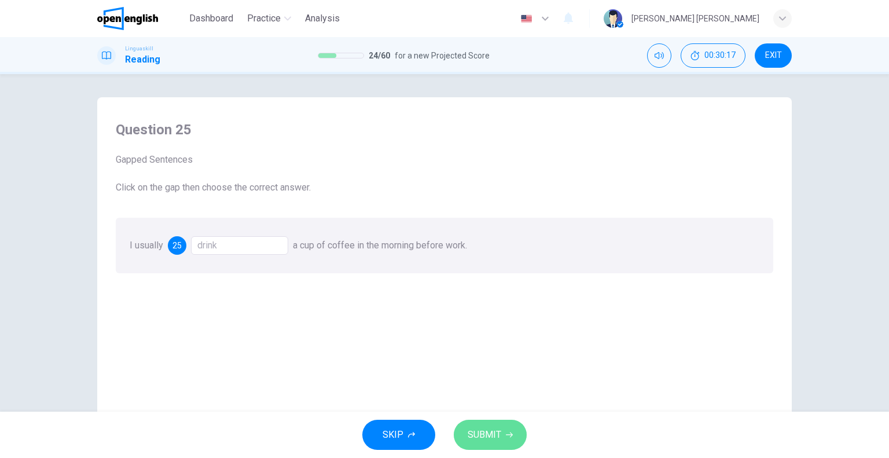
click at [483, 432] on span "SUBMIT" at bounding box center [485, 435] width 34 height 16
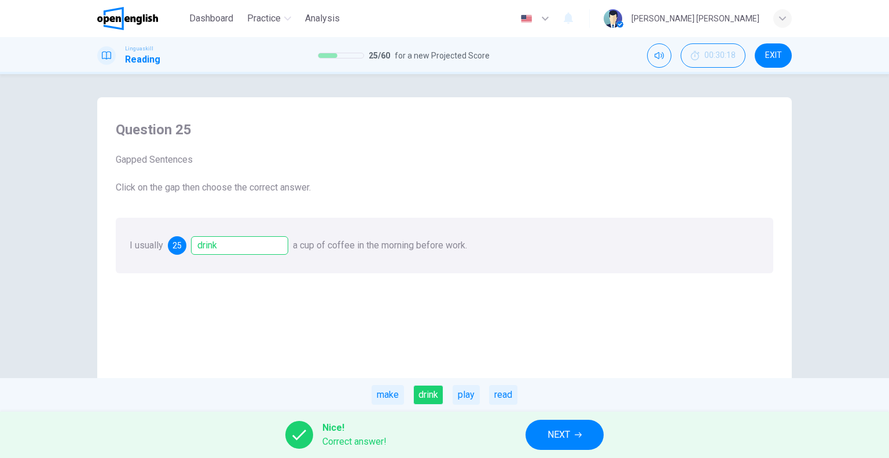
click at [549, 434] on span "NEXT" at bounding box center [559, 435] width 23 height 16
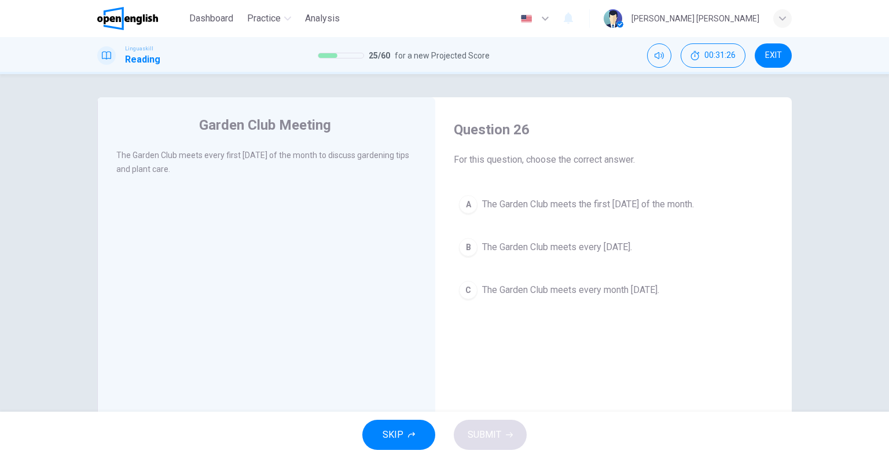
click at [597, 208] on span "The Garden Club meets the first [DATE] of the month." at bounding box center [588, 204] width 212 height 14
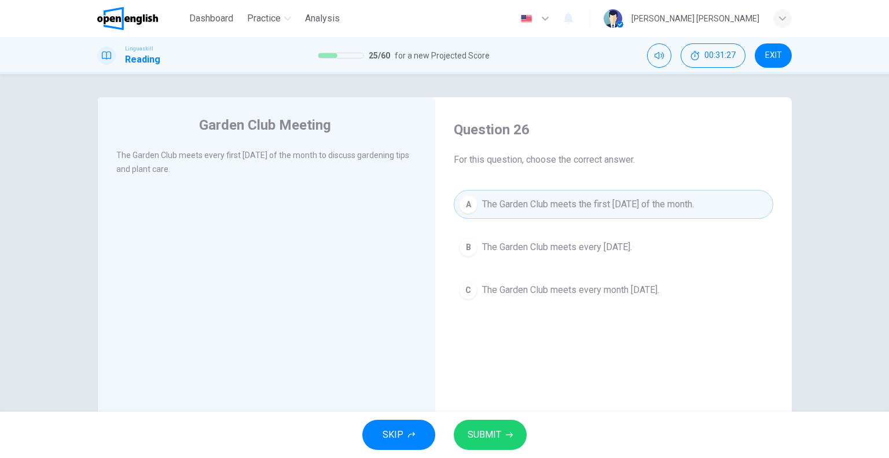
click at [500, 432] on button "SUBMIT" at bounding box center [490, 435] width 73 height 30
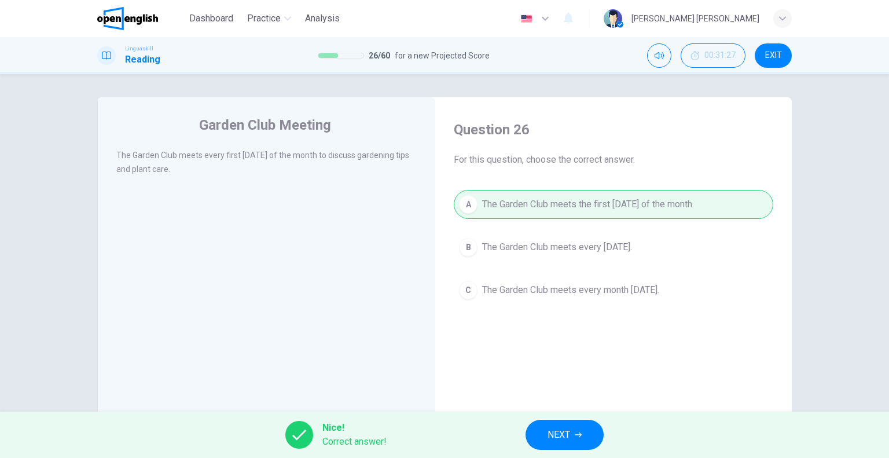
click at [560, 434] on span "NEXT" at bounding box center [559, 435] width 23 height 16
